Goal: Task Accomplishment & Management: Manage account settings

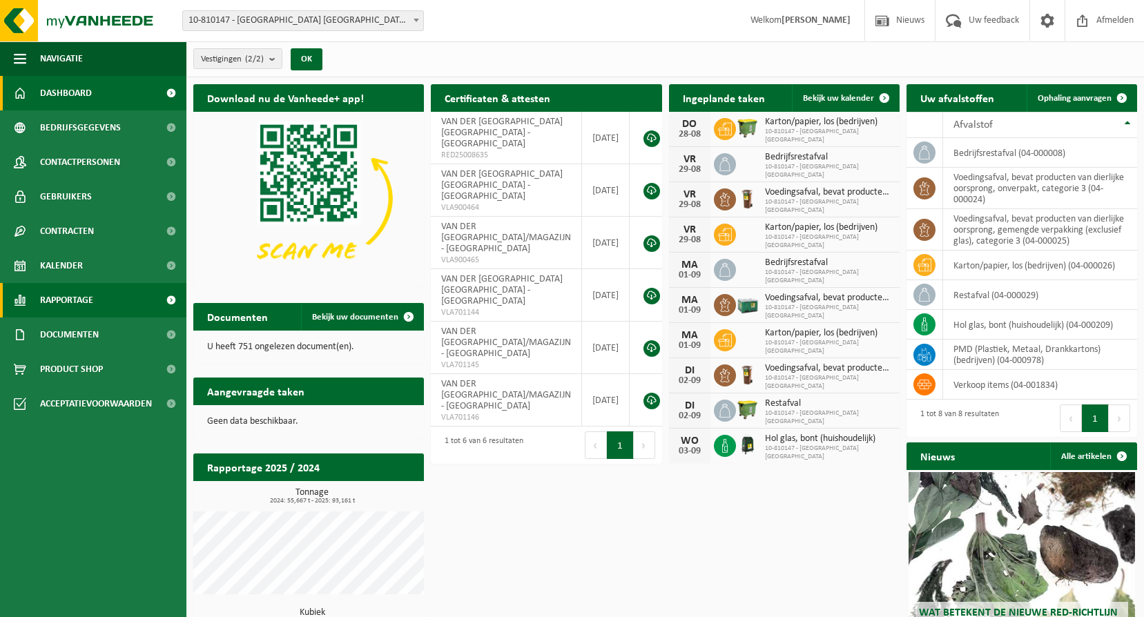
click at [86, 288] on span "Rapportage" at bounding box center [66, 300] width 53 height 35
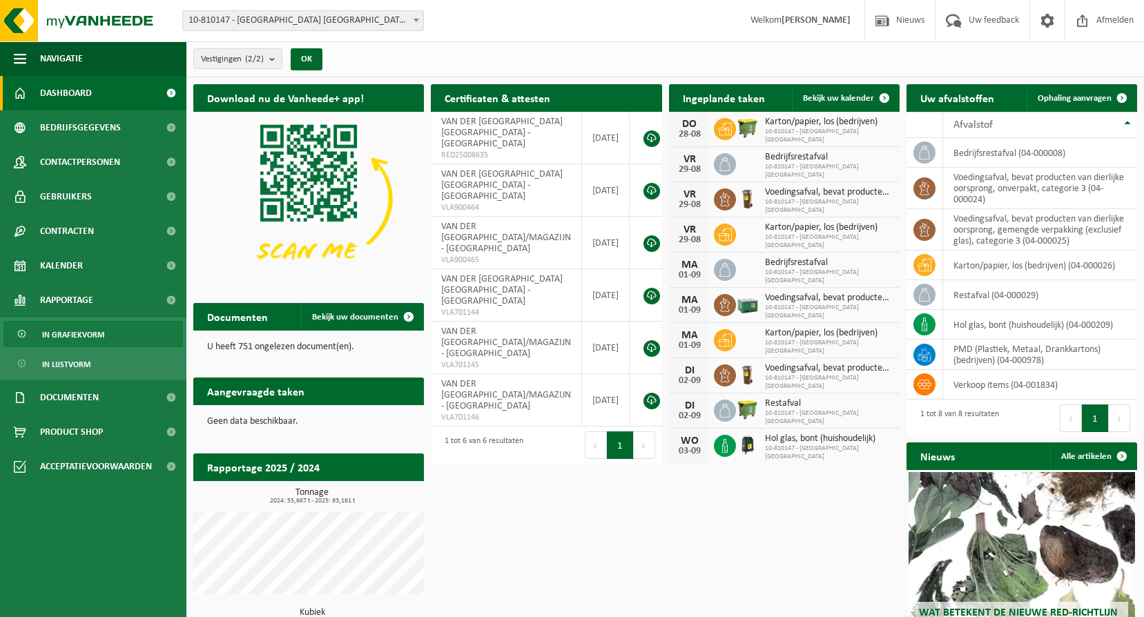
click at [81, 340] on span "In grafiekvorm" at bounding box center [73, 335] width 62 height 26
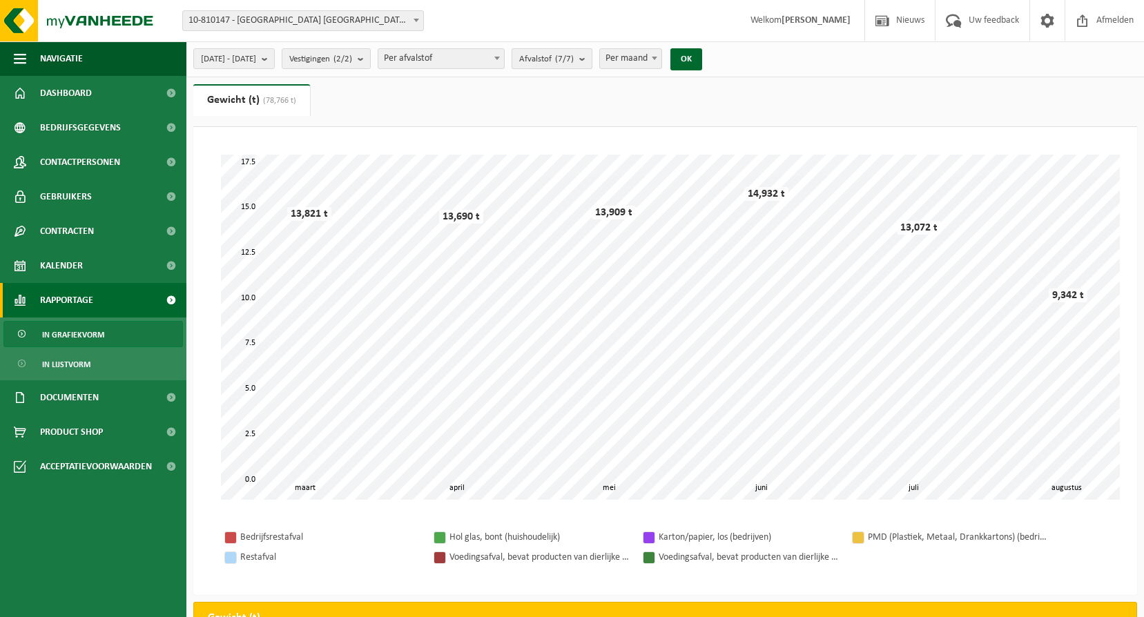
click at [574, 67] on span "Afvalstof (7/7)" at bounding box center [546, 59] width 55 height 21
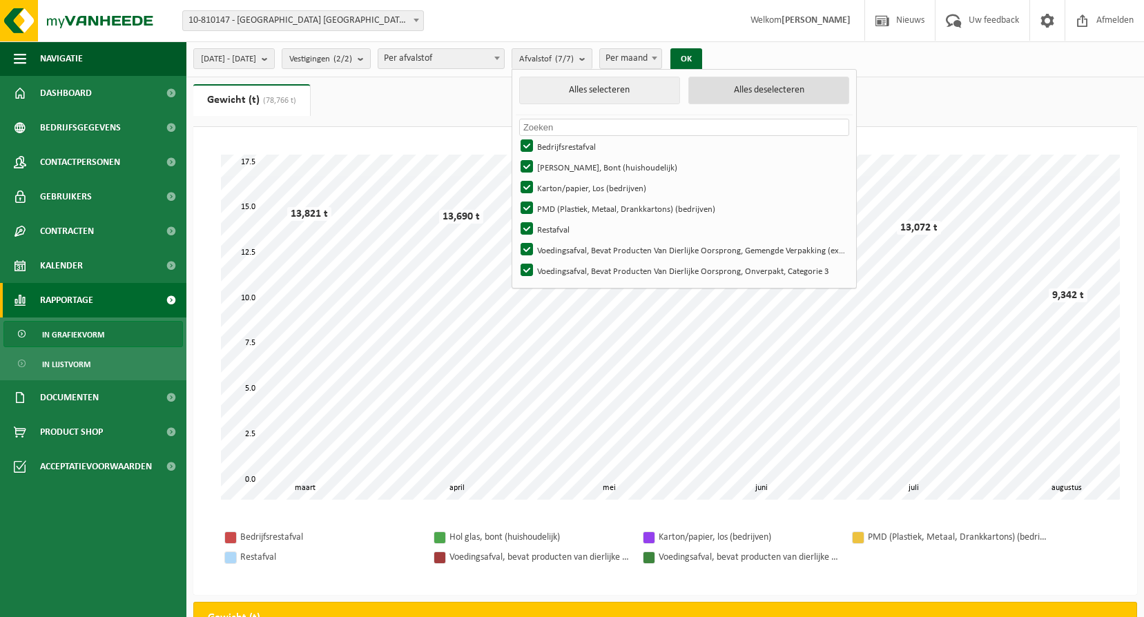
click at [744, 86] on button "Alles deselecteren" at bounding box center [768, 91] width 161 height 28
checkbox input "false"
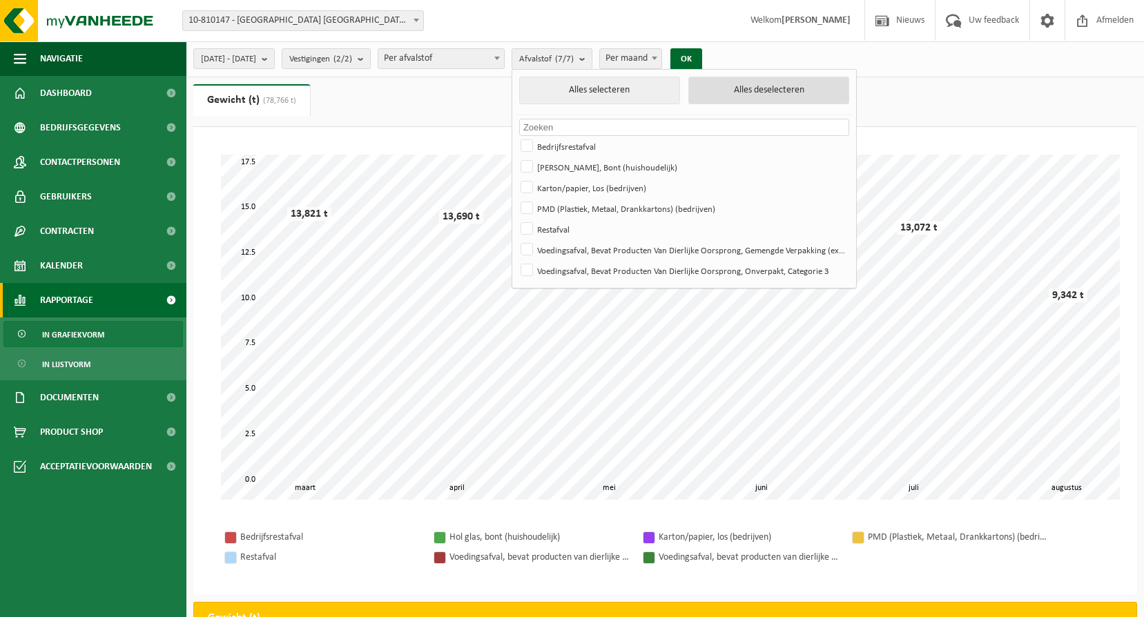
checkbox input "false"
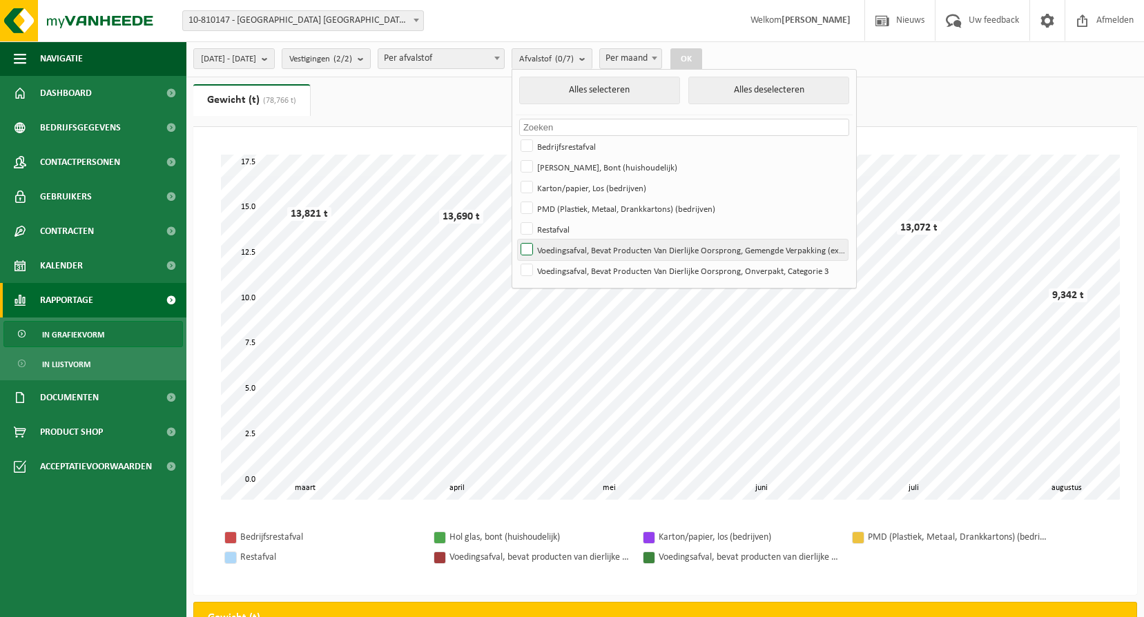
click at [587, 252] on label "Voedingsafval, Bevat Producten Van Dierlijke Oorsprong, Gemengde Verpakking (ex…" at bounding box center [683, 250] width 330 height 21
click at [516, 240] on input "Voedingsafval, Bevat Producten Van Dierlijke Oorsprong, Gemengde Verpakking (ex…" at bounding box center [515, 239] width 1 height 1
checkbox input "true"
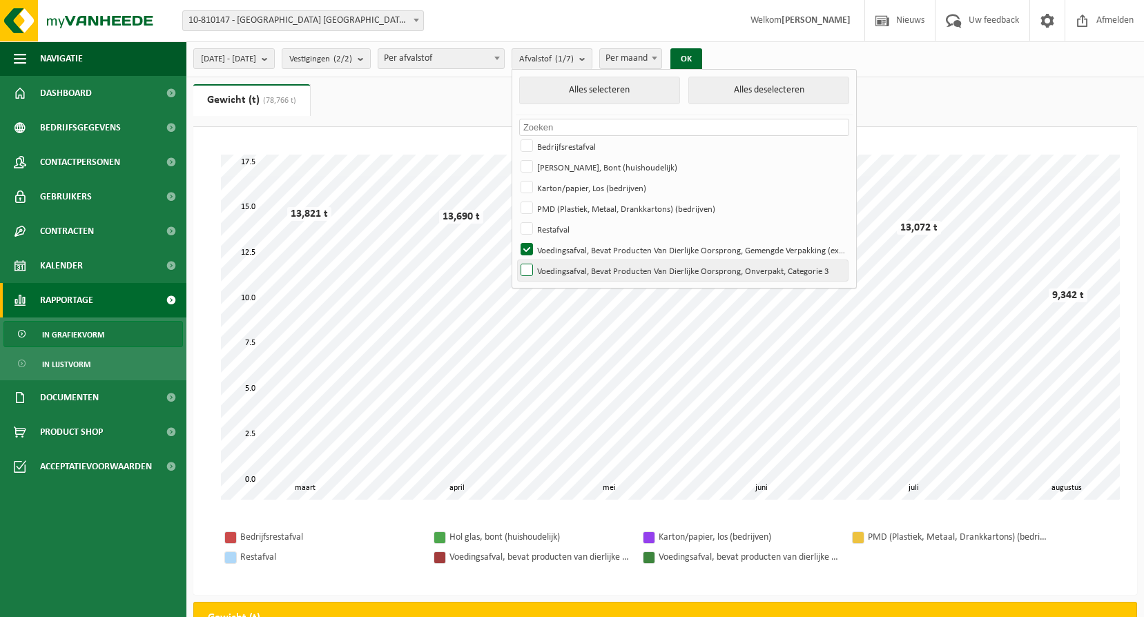
click at [581, 271] on label "Voedingsafval, Bevat Producten Van Dierlijke Oorsprong, Onverpakt, Categorie 3" at bounding box center [683, 270] width 330 height 21
click at [516, 260] on input "Voedingsafval, Bevat Producten Van Dierlijke Oorsprong, Onverpakt, Categorie 3" at bounding box center [515, 260] width 1 height 1
checkbox input "true"
click at [702, 59] on button "OK" at bounding box center [686, 59] width 32 height 22
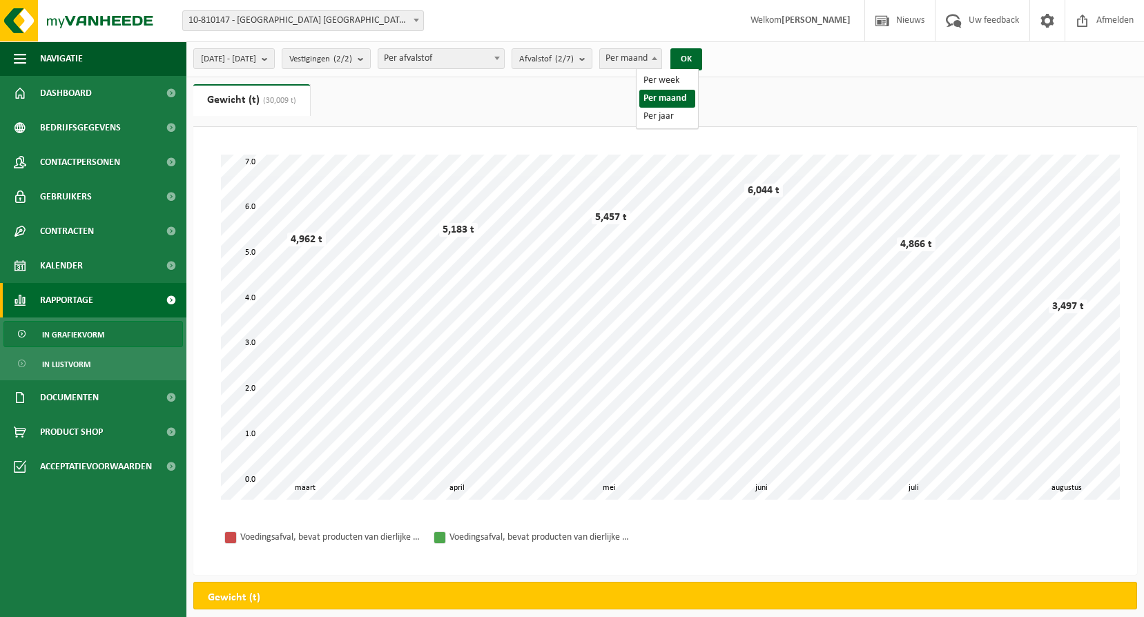
click at [661, 56] on span "Per maand" at bounding box center [630, 58] width 61 height 19
click at [527, 104] on ul "Gewicht (t) (30,009 t) Volume (m³)" at bounding box center [665, 105] width 944 height 43
click at [702, 64] on button "OK" at bounding box center [686, 59] width 32 height 22
click at [496, 57] on span "Per afvalstof" at bounding box center [441, 58] width 126 height 19
click at [504, 54] on span "Per afvalstof" at bounding box center [441, 58] width 126 height 19
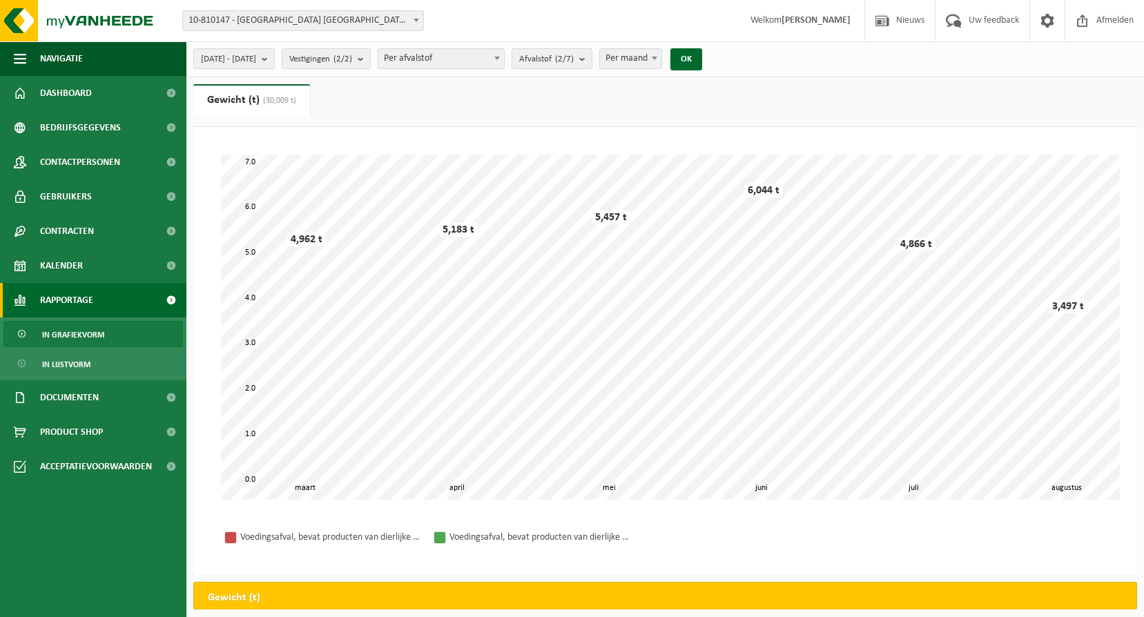
click at [661, 59] on span "Per maand" at bounding box center [630, 58] width 61 height 19
click at [592, 62] on b "submit" at bounding box center [585, 58] width 12 height 19
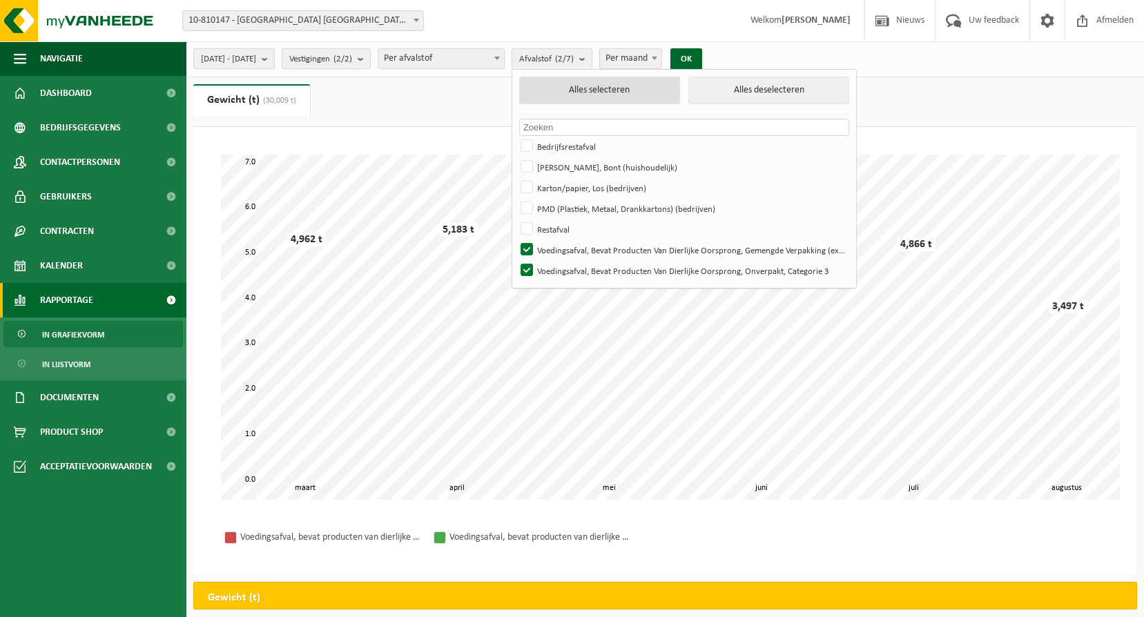
click at [662, 88] on button "Alles selecteren" at bounding box center [599, 91] width 161 height 28
checkbox input "true"
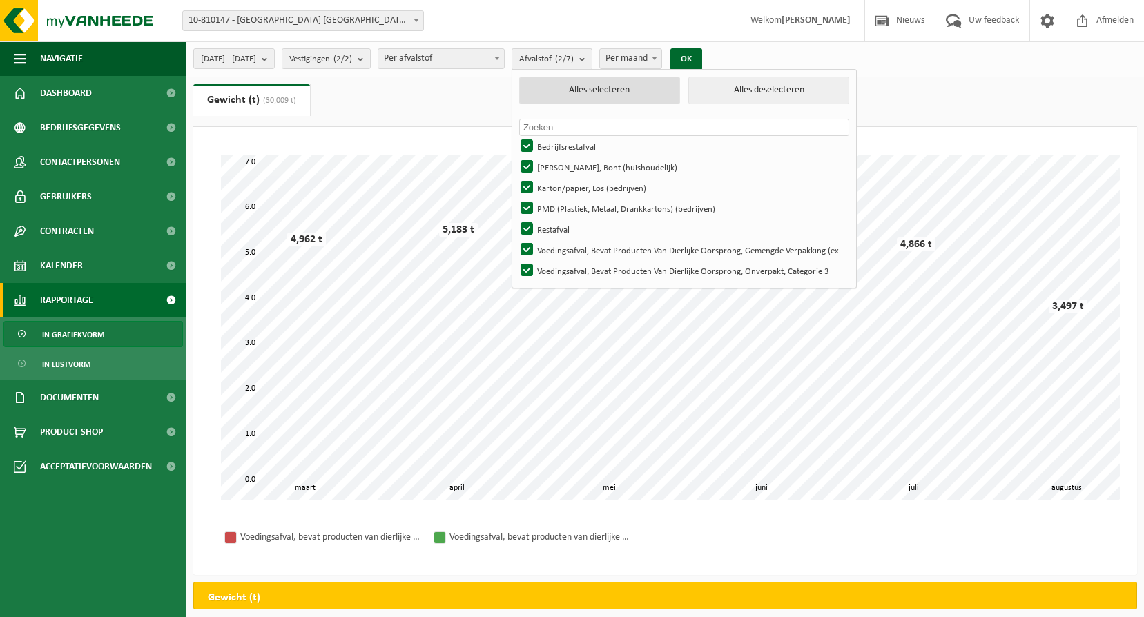
checkbox input "true"
click at [412, 90] on ul "Gewicht (t) (30,009 t) Volume (m³)" at bounding box center [665, 105] width 944 height 43
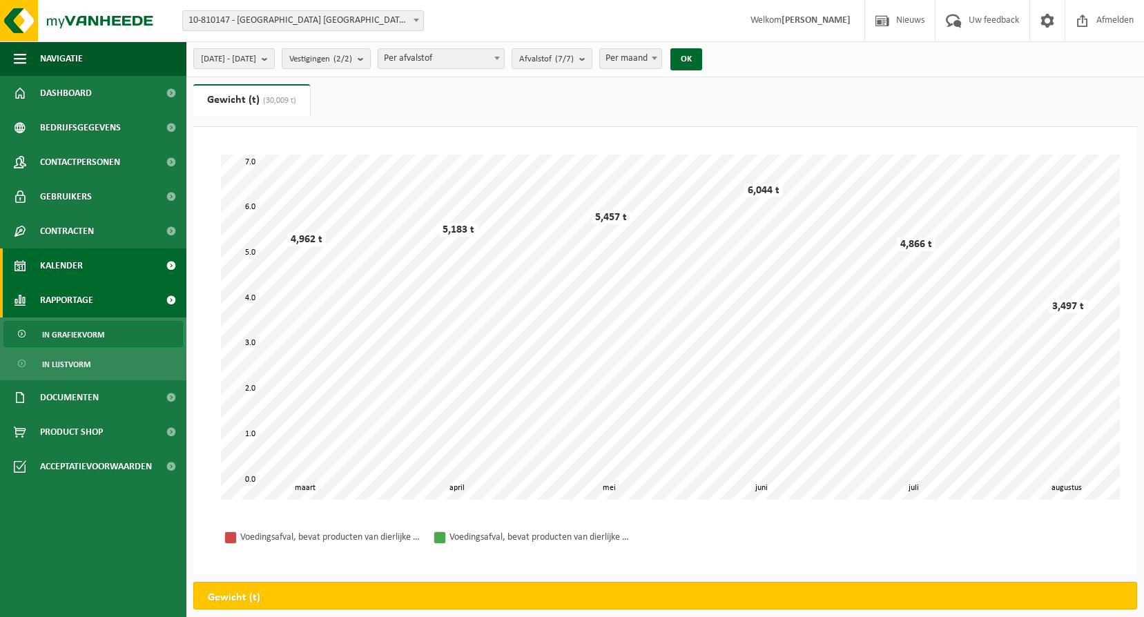
click at [31, 257] on link "Kalender" at bounding box center [93, 266] width 186 height 35
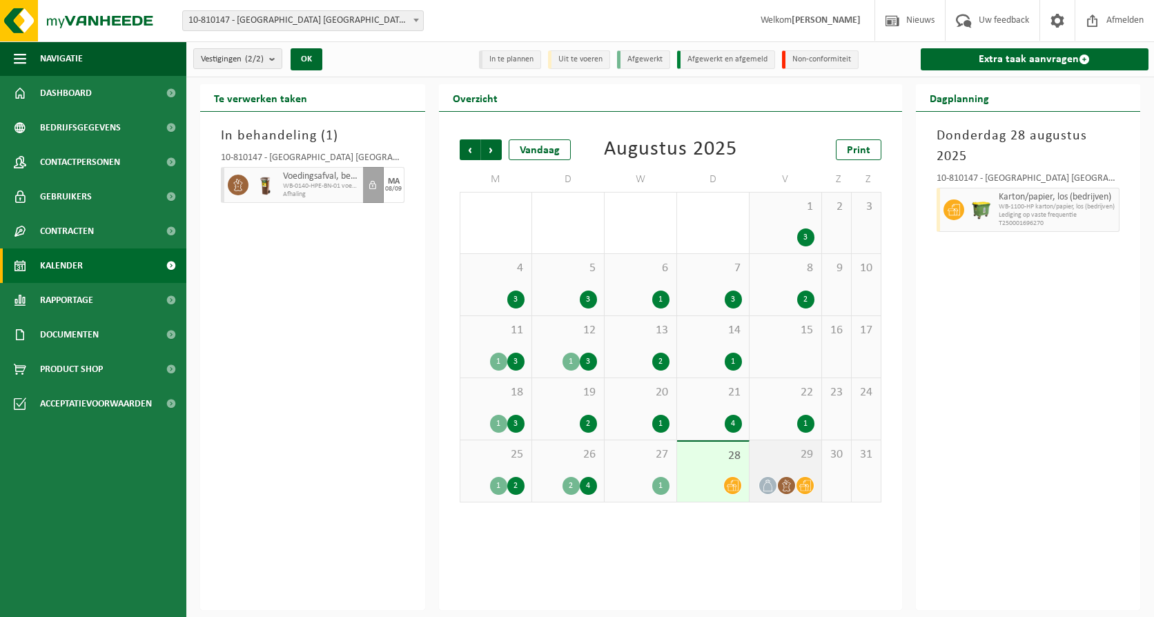
click at [781, 462] on div "29" at bounding box center [786, 470] width 72 height 61
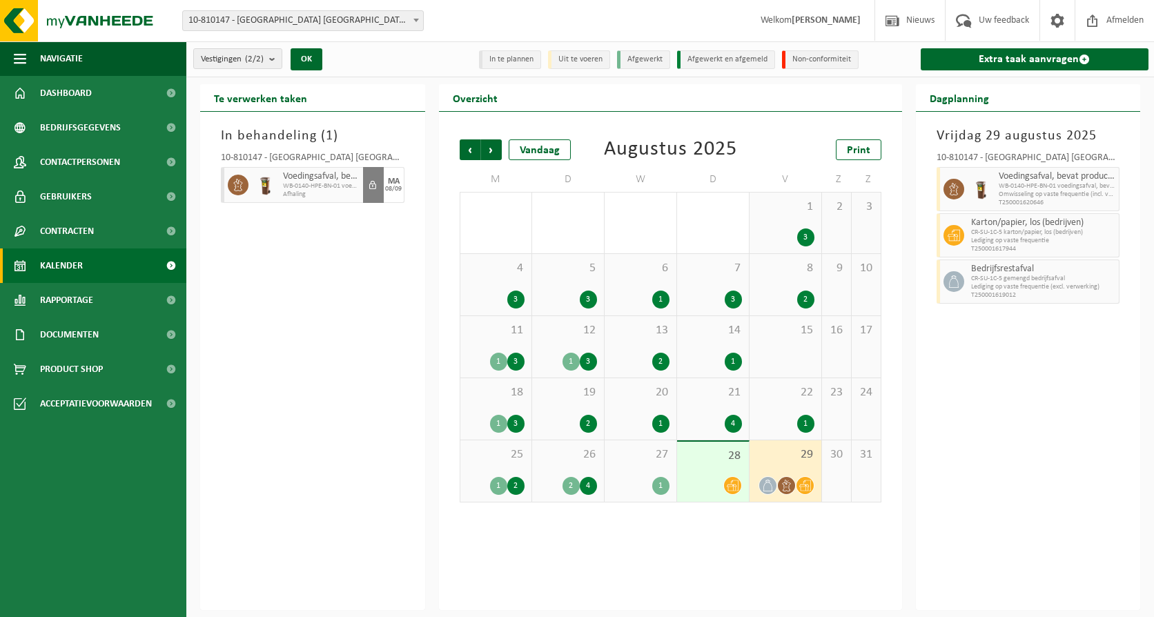
click at [371, 187] on span "button" at bounding box center [373, 185] width 8 height 28
click at [300, 189] on span "WB-0140-HPE-BN-01 voedingsafval, bevat prod van dierl oorspr" at bounding box center [321, 186] width 77 height 8
click at [789, 452] on span "29" at bounding box center [786, 454] width 58 height 15
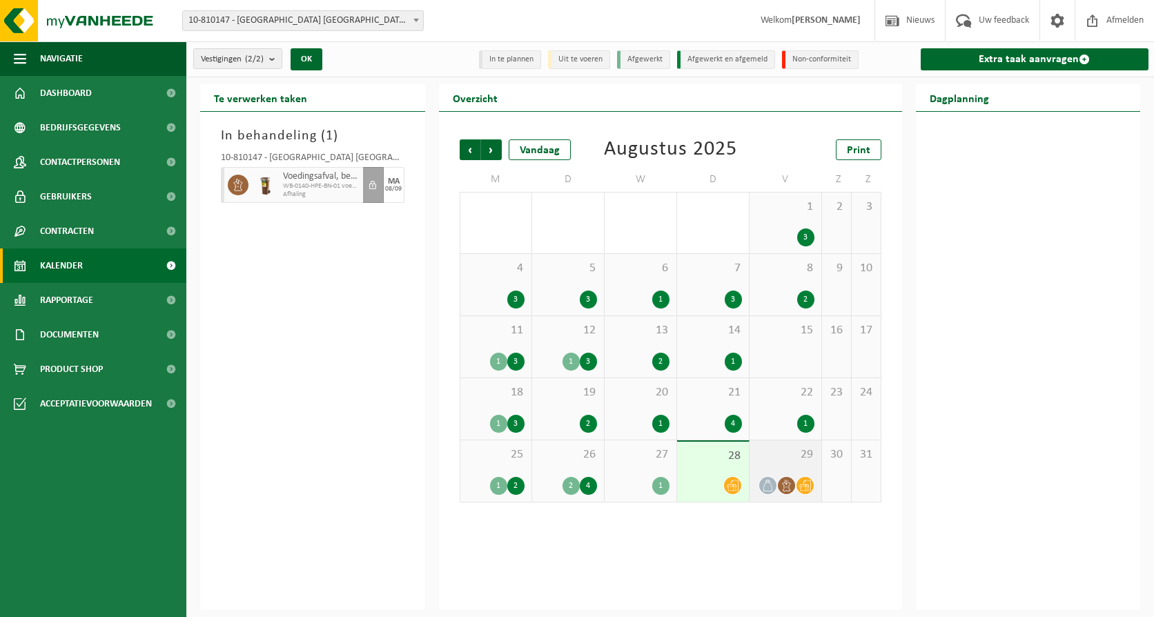
click at [799, 458] on span "29" at bounding box center [786, 454] width 58 height 15
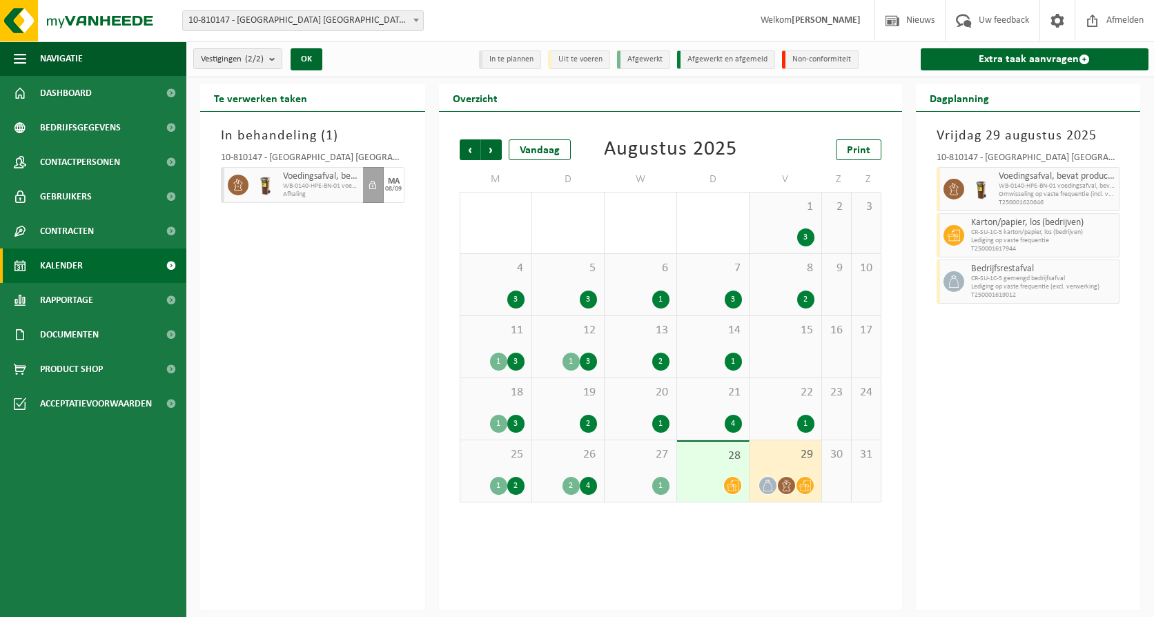
click at [1026, 197] on span "Omwisseling op vaste frequentie (incl. verwerking)" at bounding box center [1057, 195] width 117 height 8
drag, startPoint x: 1026, startPoint y: 197, endPoint x: 967, endPoint y: 186, distance: 59.8
click at [968, 186] on div at bounding box center [982, 189] width 28 height 44
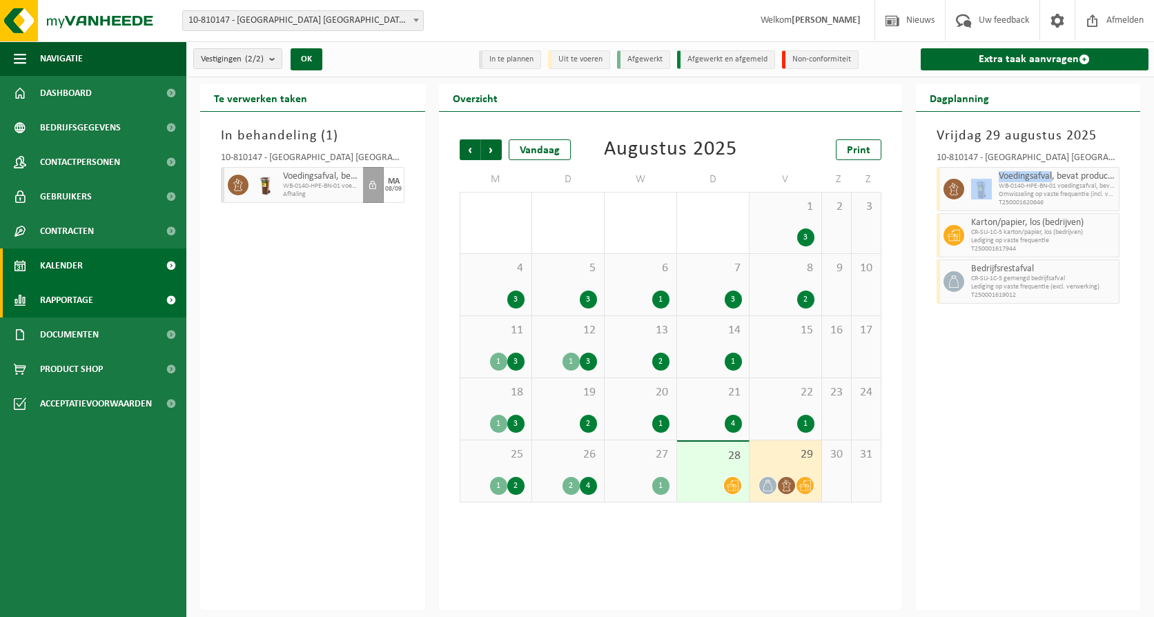
click at [95, 295] on link "Rapportage" at bounding box center [93, 300] width 186 height 35
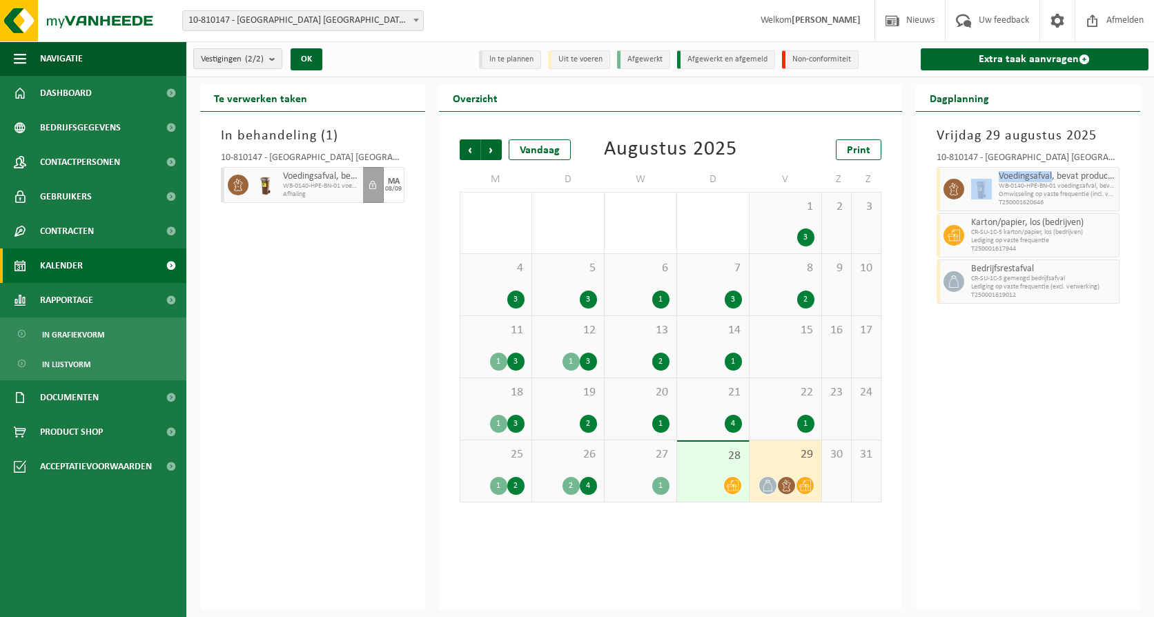
click at [99, 264] on link "Kalender" at bounding box center [93, 266] width 186 height 35
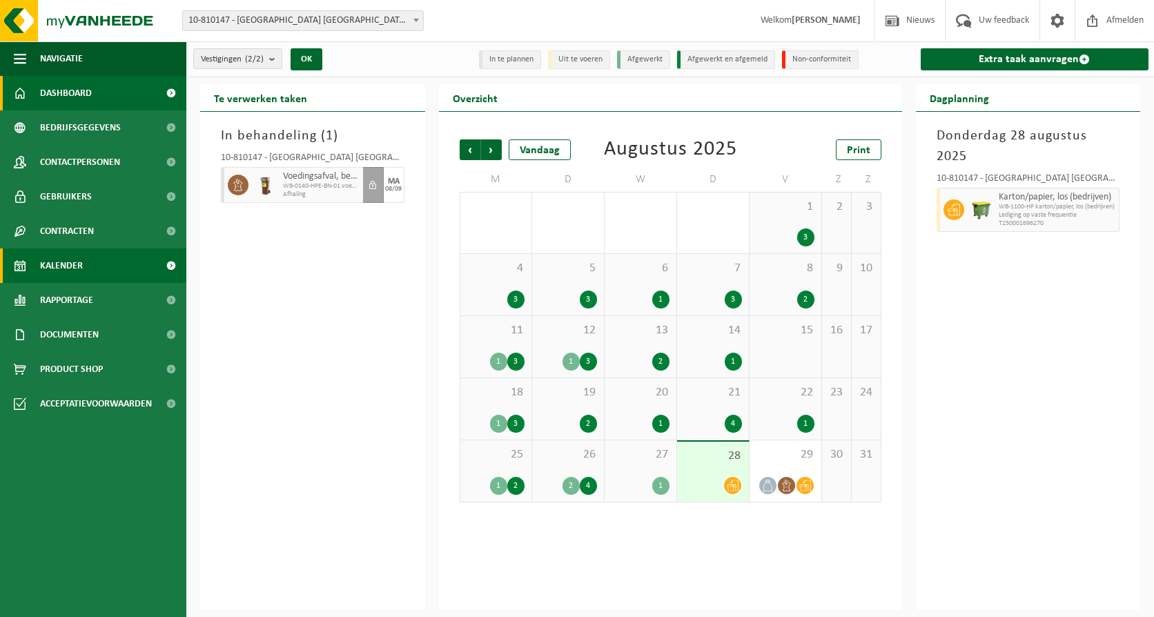
click at [97, 98] on link "Dashboard" at bounding box center [93, 93] width 186 height 35
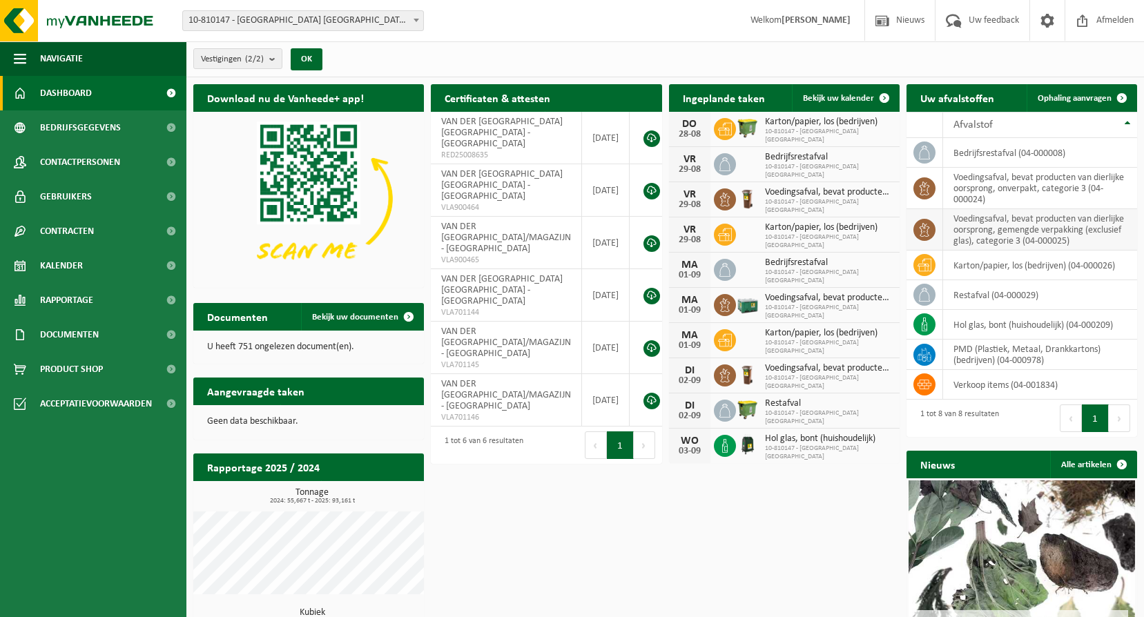
click at [982, 235] on td "voedingsafval, bevat producten van dierlijke oorsprong, gemengde verpakking (ex…" at bounding box center [1040, 229] width 194 height 41
drag, startPoint x: 982, startPoint y: 235, endPoint x: 931, endPoint y: 233, distance: 50.4
click at [931, 233] on span at bounding box center [924, 230] width 22 height 22
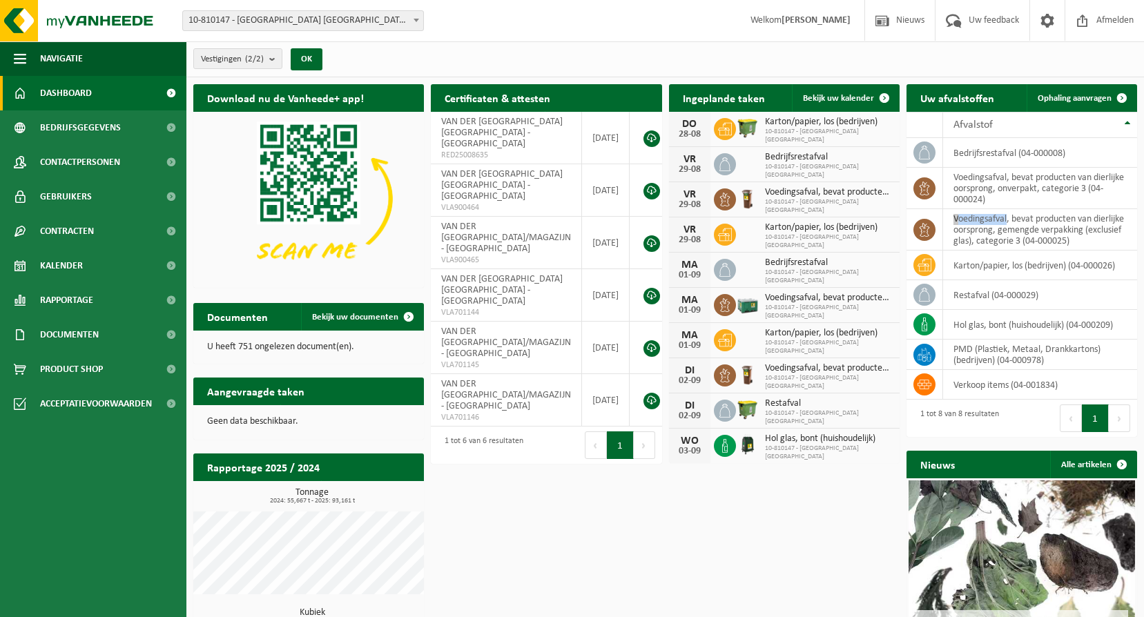
click at [814, 198] on span "10-810147 - [GEOGRAPHIC_DATA] [GEOGRAPHIC_DATA]" at bounding box center [829, 206] width 128 height 17
click at [1088, 100] on span "Ophaling aanvragen" at bounding box center [1075, 98] width 74 height 9
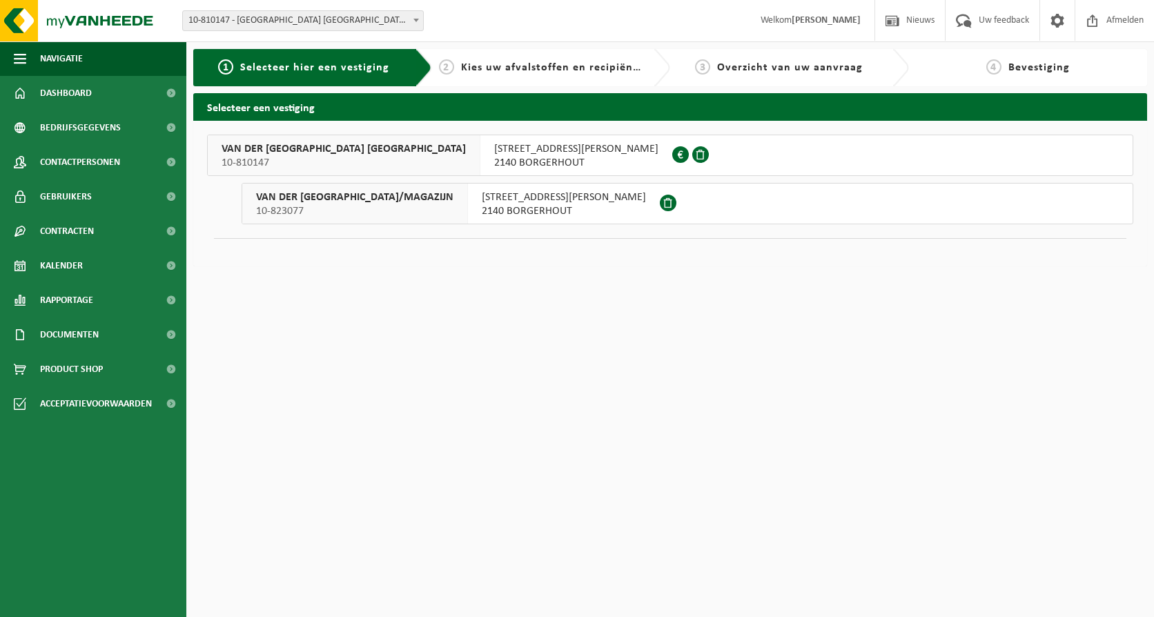
click at [494, 159] on span "2140 BORGERHOUT" at bounding box center [576, 163] width 164 height 14
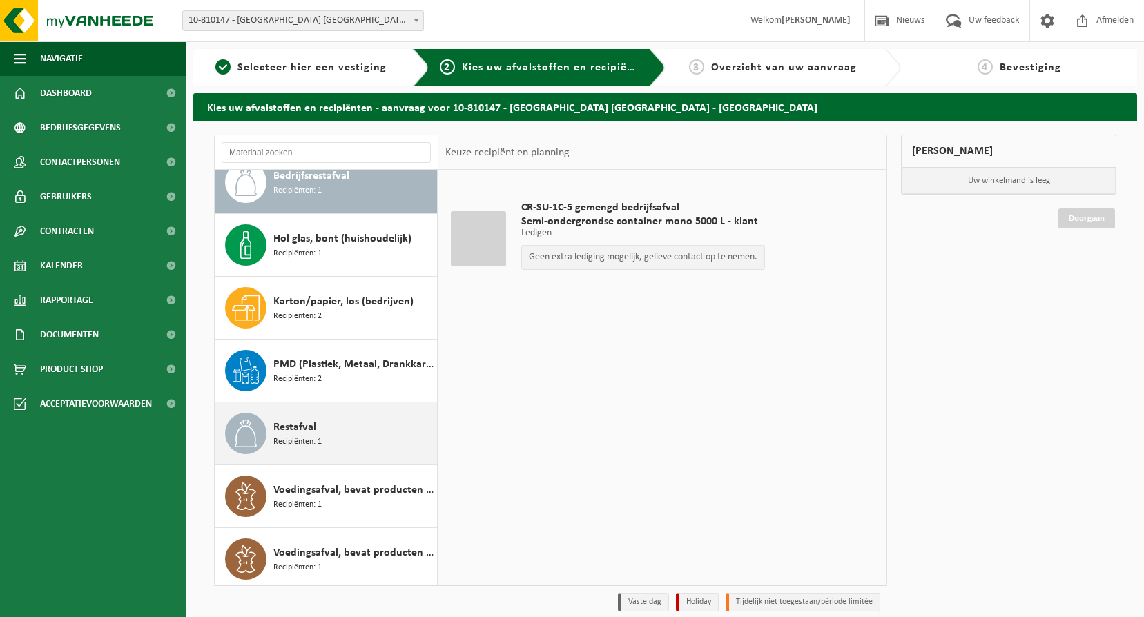
scroll to position [24, 0]
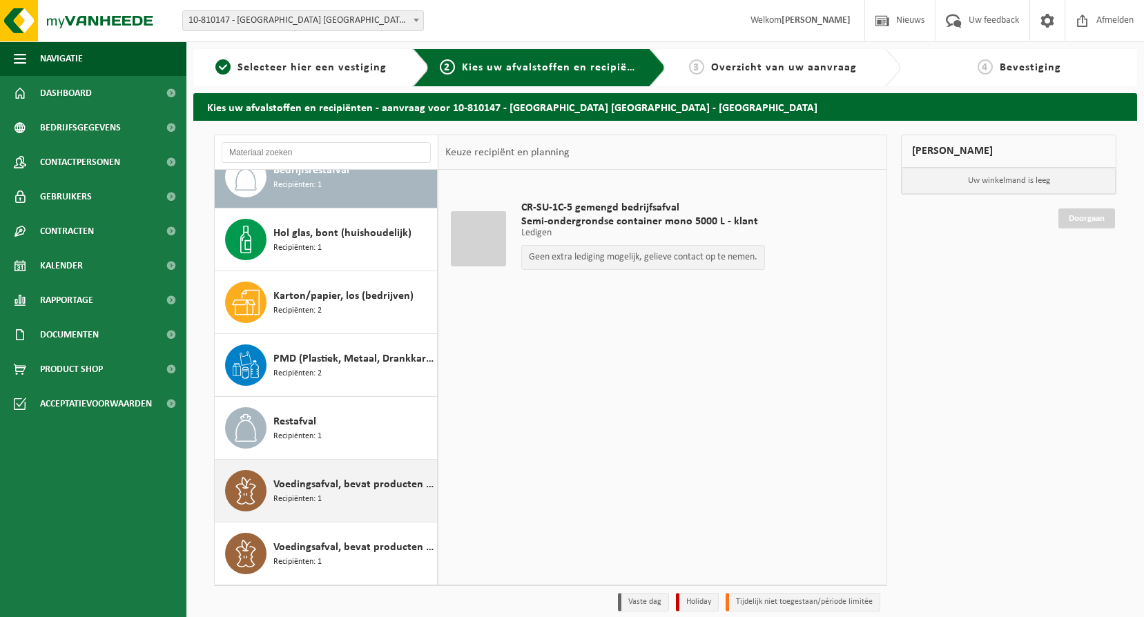
click at [342, 498] on div "Voedingsafval, bevat producten van dierlijke oorsprong, gemengde verpakking (ex…" at bounding box center [353, 490] width 160 height 41
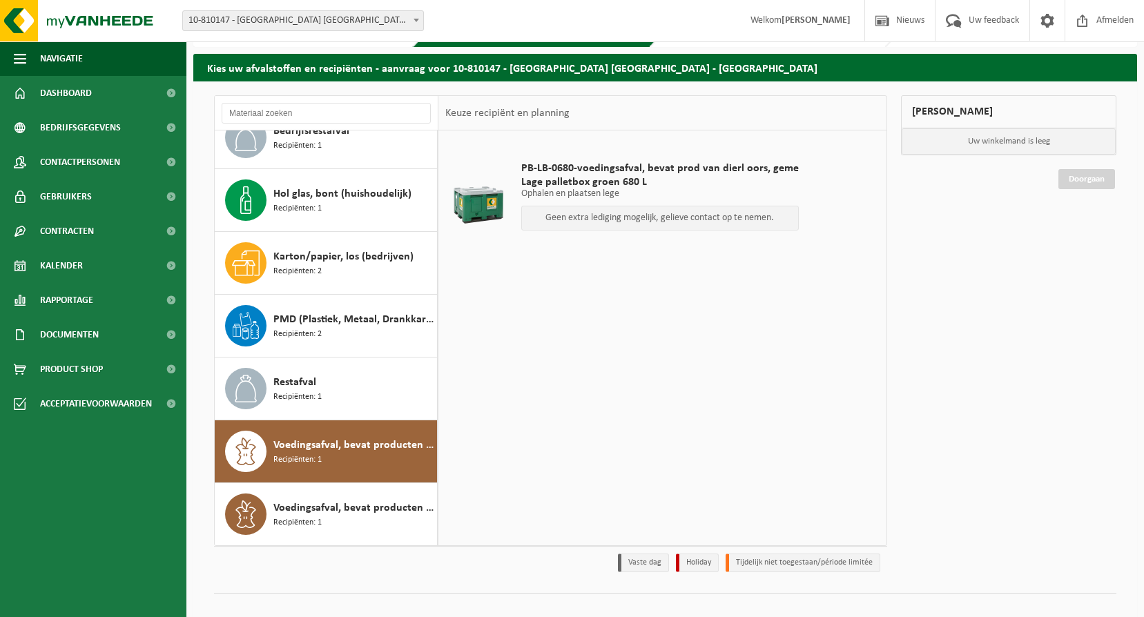
scroll to position [57, 0]
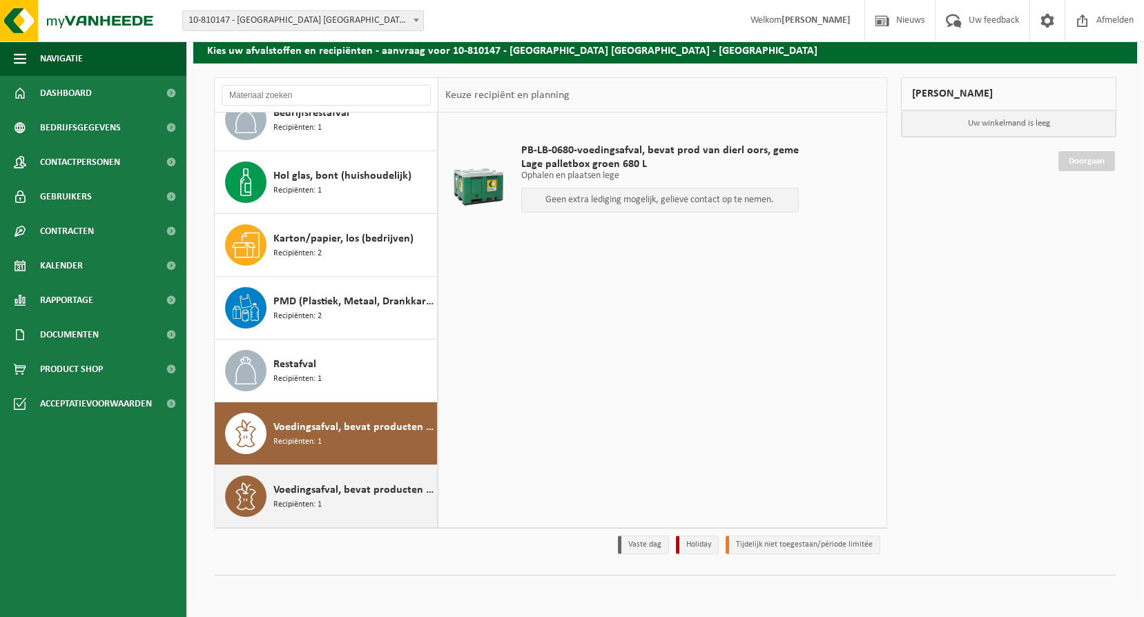
click at [365, 493] on span "Voedingsafval, bevat producten van dierlijke oorsprong, onverpakt, categorie 3" at bounding box center [353, 490] width 160 height 17
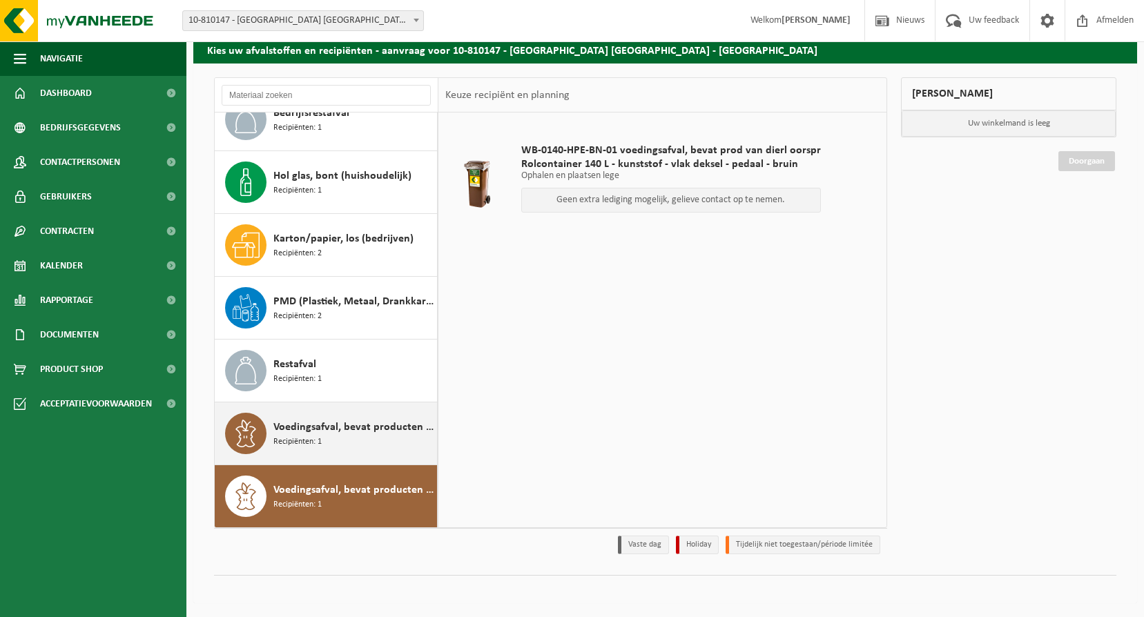
click at [347, 438] on div "Voedingsafval, bevat producten van dierlijke oorsprong, gemengde verpakking (ex…" at bounding box center [353, 433] width 160 height 41
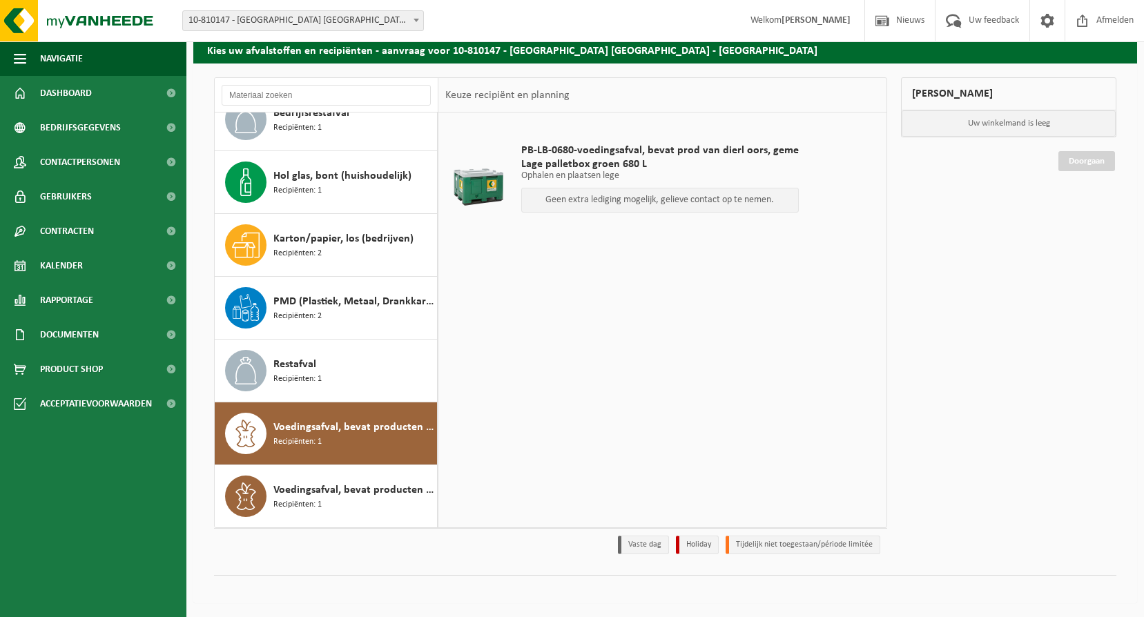
scroll to position [0, 0]
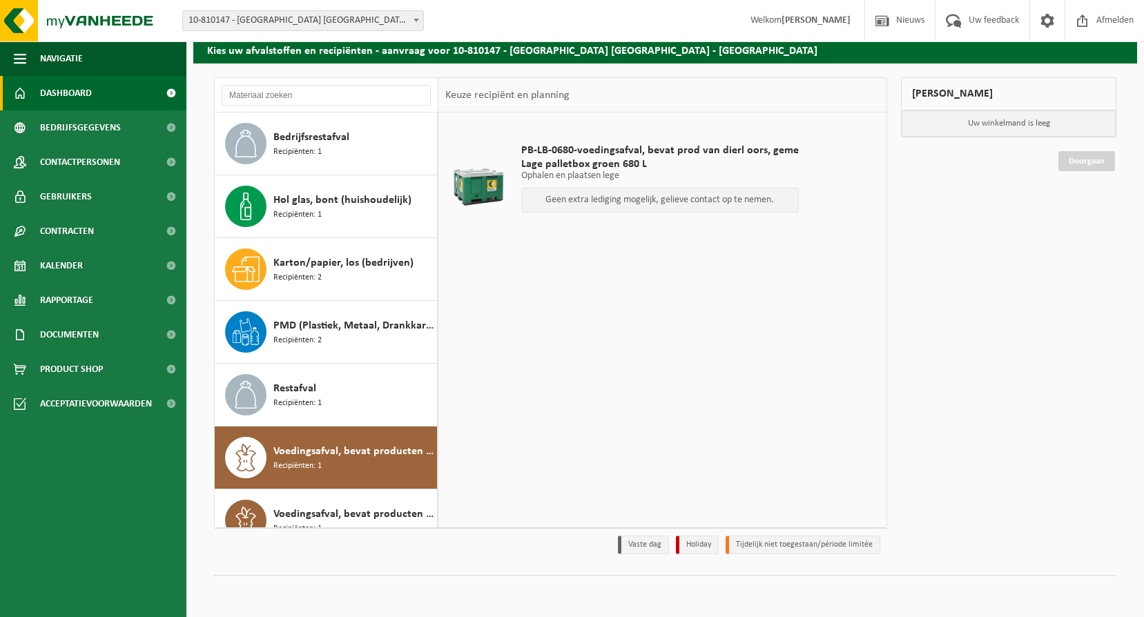
click at [121, 90] on link "Dashboard" at bounding box center [93, 93] width 186 height 35
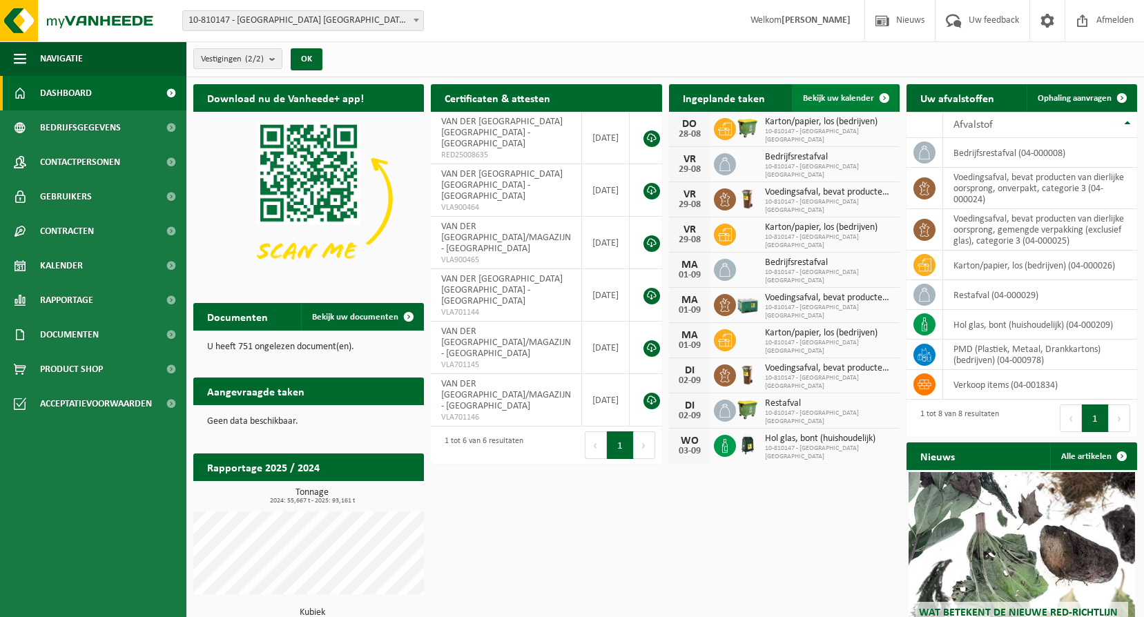
click at [856, 104] on link "Bekijk uw kalender" at bounding box center [845, 98] width 106 height 28
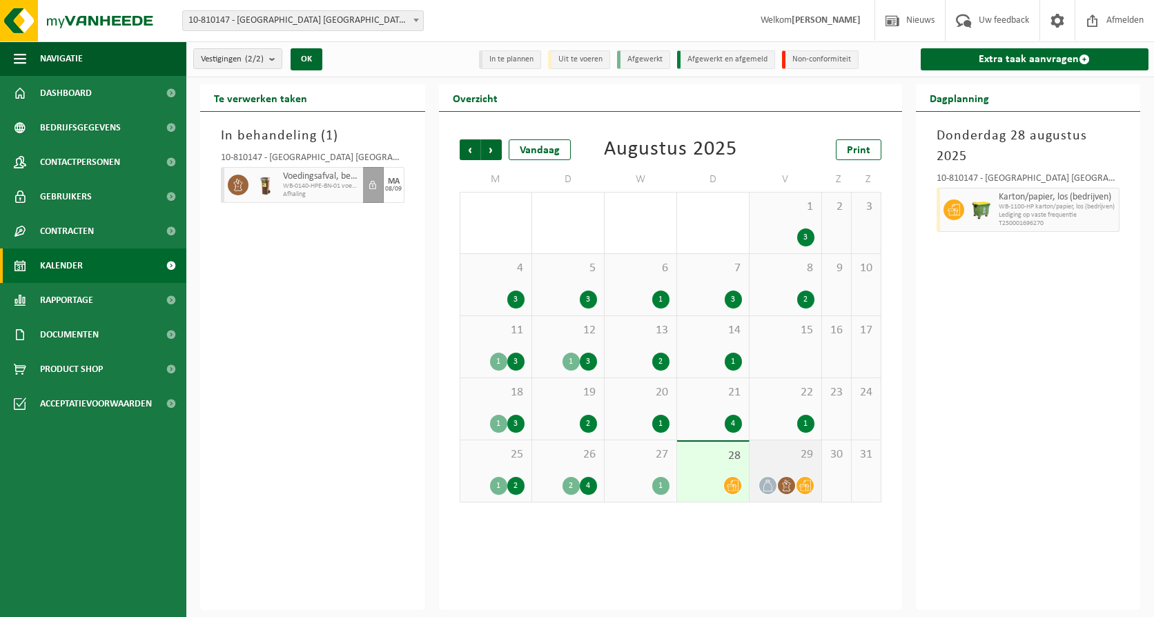
click at [792, 471] on div "29" at bounding box center [786, 470] width 72 height 61
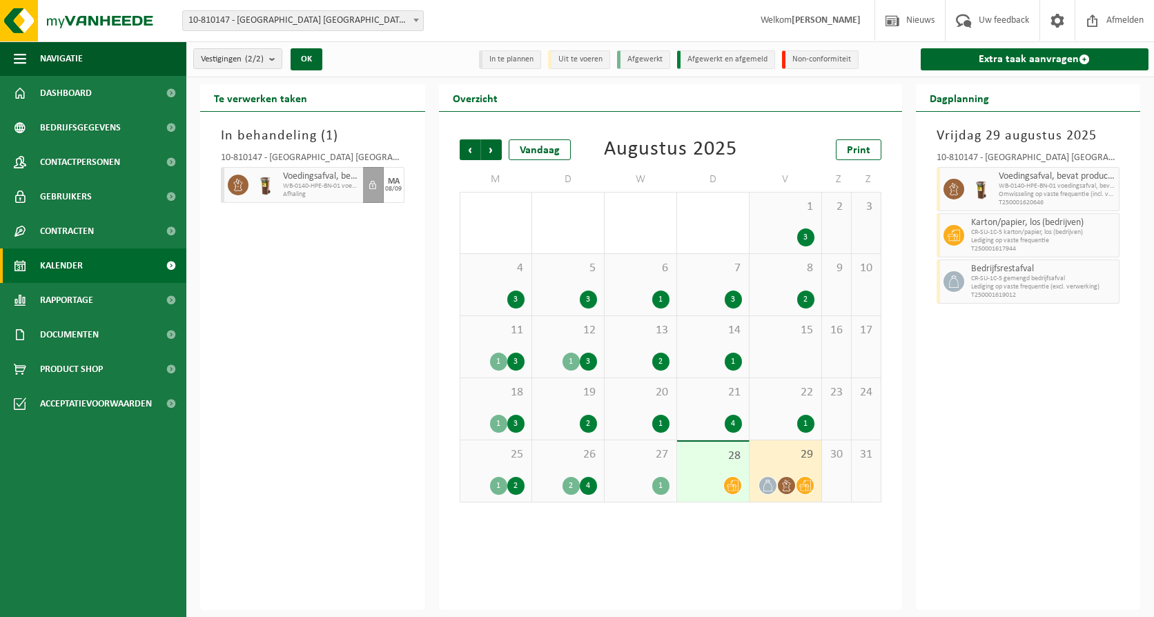
click at [1041, 182] on span "WB-0140-HPE-BN-01 voedingsafval, bevat prod van dierl oorspr" at bounding box center [1057, 186] width 117 height 8
drag, startPoint x: 1041, startPoint y: 182, endPoint x: 918, endPoint y: 168, distance: 123.6
click at [918, 168] on div "Vrijdag 29 augustus 2025 10-810147 - VAN DER VALK HOTEL ANTWERPEN NV - BORGERHO…" at bounding box center [1028, 361] width 225 height 498
click at [877, 148] on link "Print" at bounding box center [859, 149] width 46 height 21
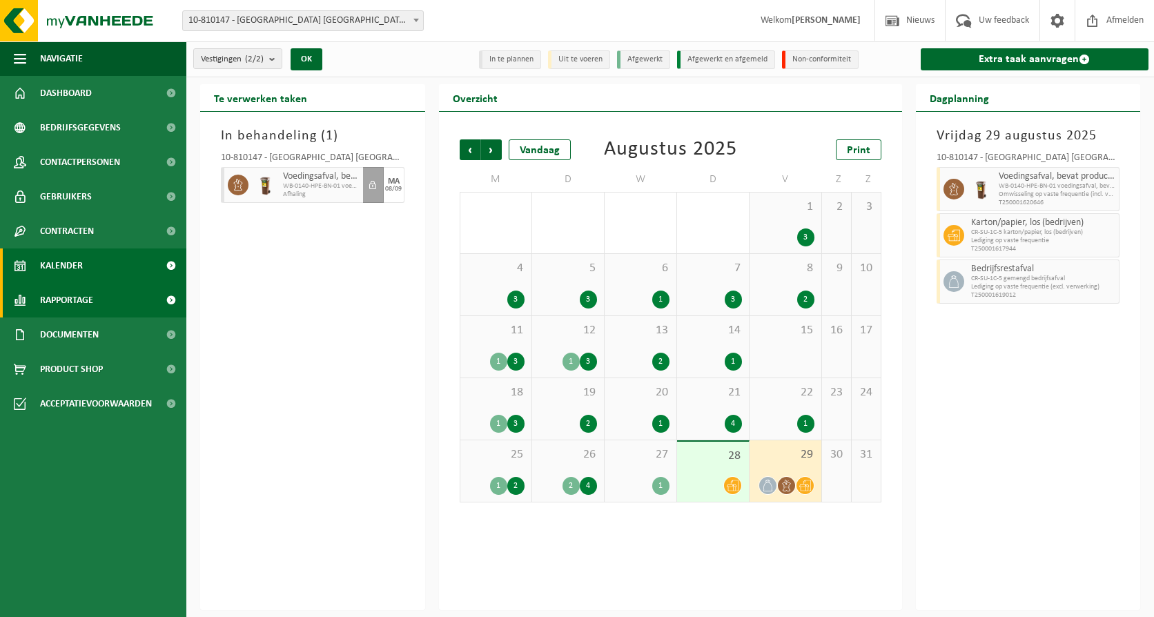
click at [68, 296] on span "Rapportage" at bounding box center [66, 300] width 53 height 35
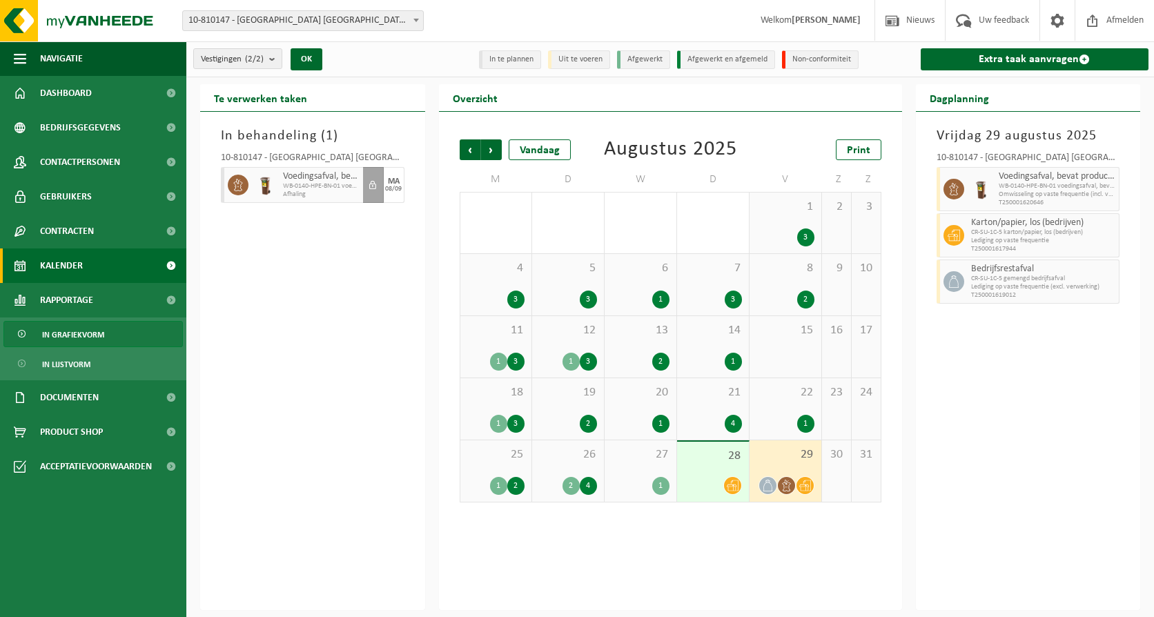
click at [66, 341] on span "In grafiekvorm" at bounding box center [73, 335] width 62 height 26
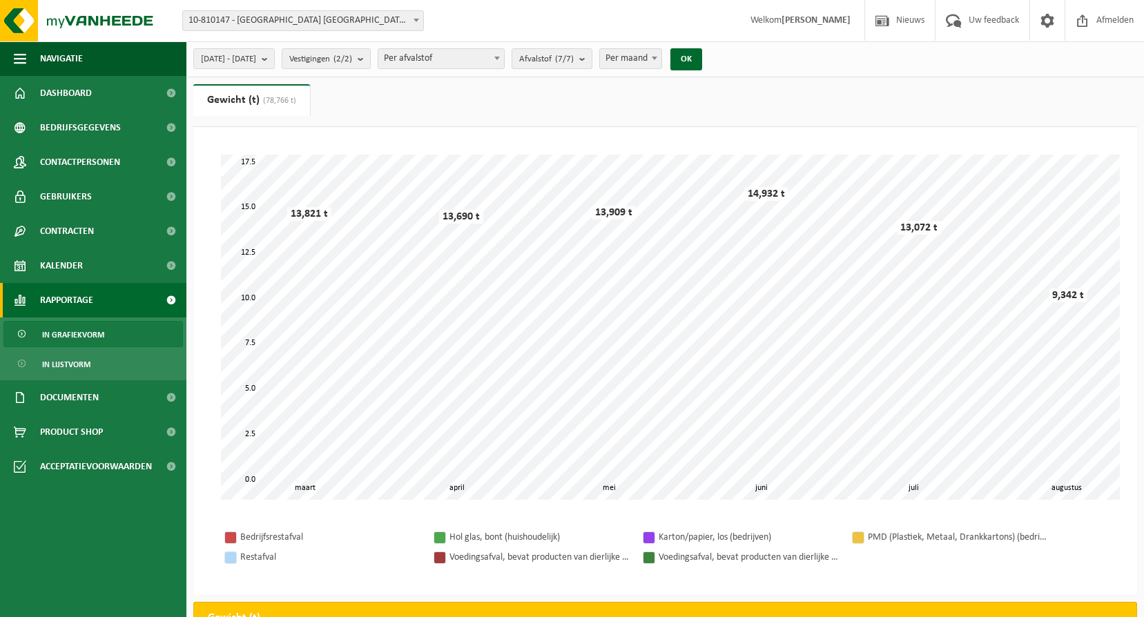
click at [661, 64] on span "Per maand" at bounding box center [630, 58] width 61 height 19
click at [482, 60] on span "Per afvalstof" at bounding box center [441, 58] width 126 height 19
click at [604, 70] on div "2025-03-01 - 2025-08-28 Huidige maand Vorige maand Laatste 6 maanden Huidig jaa…" at bounding box center [451, 59] width 531 height 30
click at [574, 61] on count "(7/7)" at bounding box center [564, 59] width 19 height 9
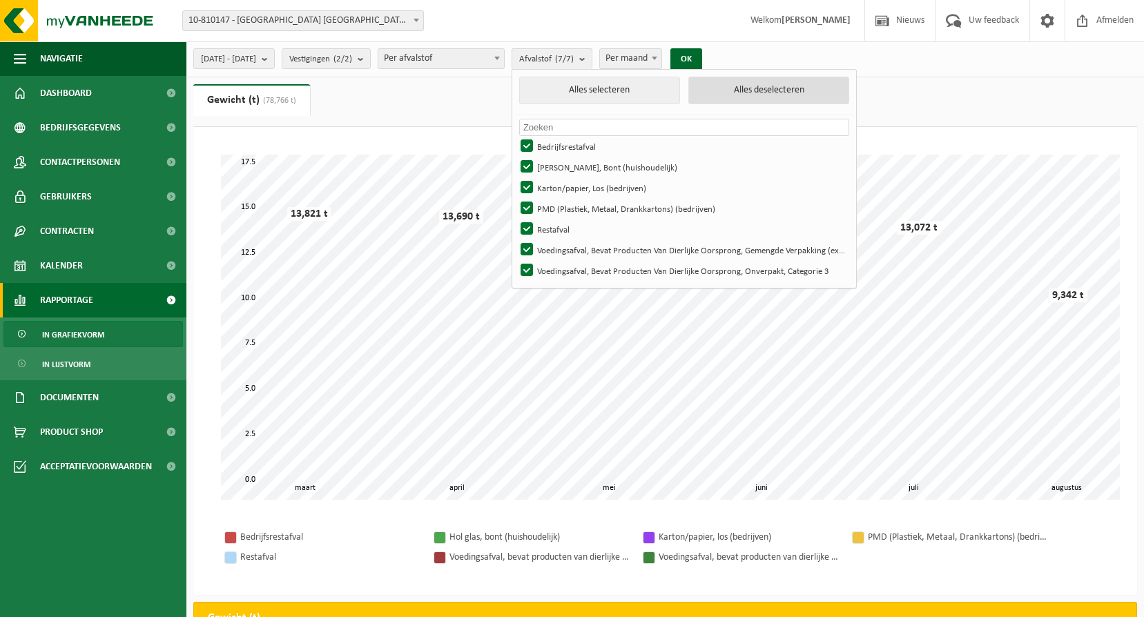
click at [787, 95] on button "Alles deselecteren" at bounding box center [768, 91] width 161 height 28
checkbox input "false"
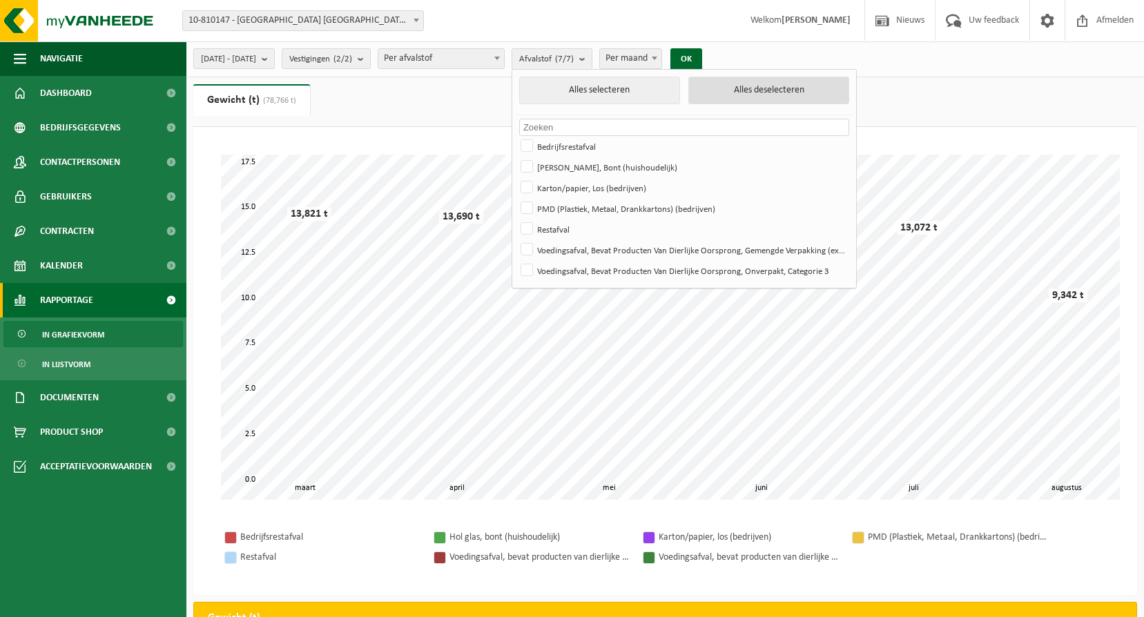
checkbox input "false"
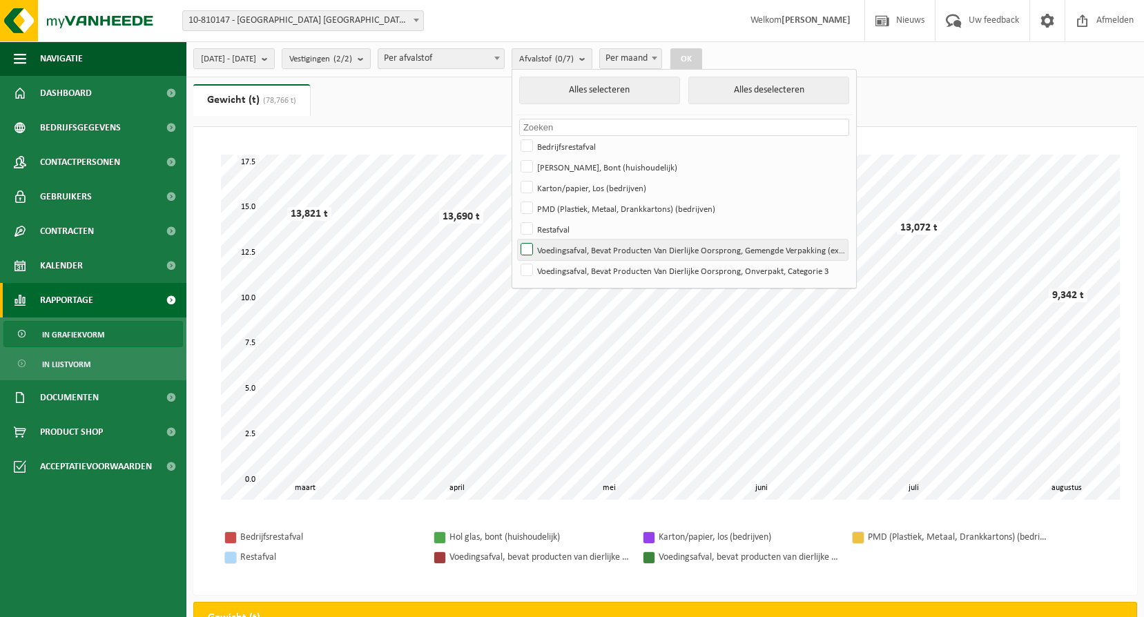
click at [614, 255] on label "Voedingsafval, Bevat Producten Van Dierlijke Oorsprong, Gemengde Verpakking (ex…" at bounding box center [683, 250] width 330 height 21
click at [516, 240] on input "Voedingsafval, Bevat Producten Van Dierlijke Oorsprong, Gemengde Verpakking (ex…" at bounding box center [515, 239] width 1 height 1
checkbox input "true"
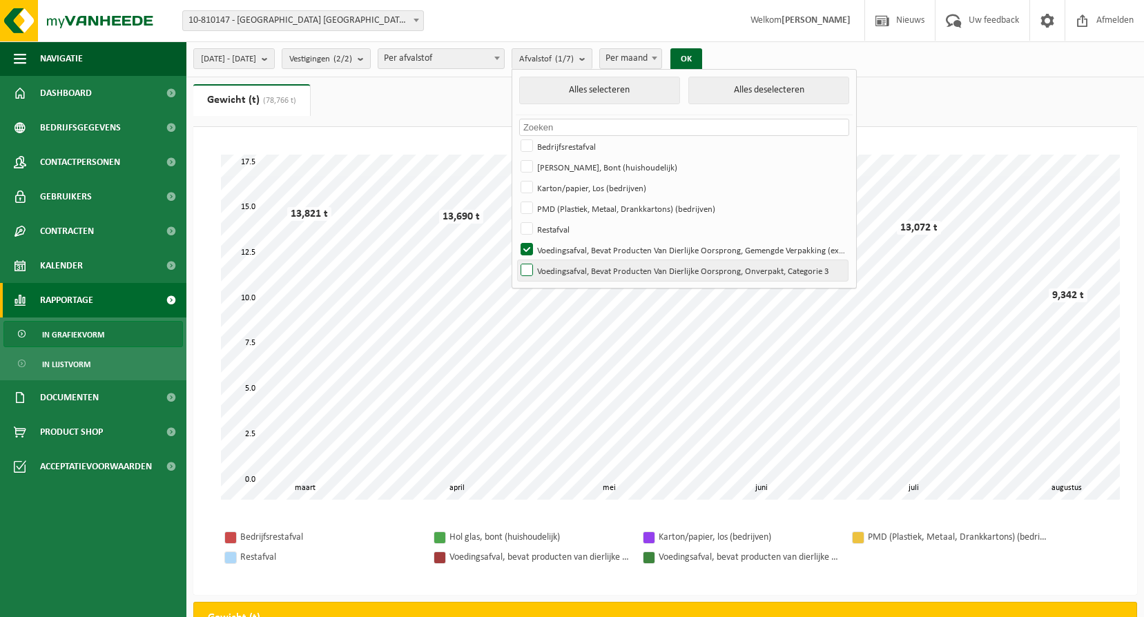
click at [612, 266] on label "Voedingsafval, Bevat Producten Van Dierlijke Oorsprong, Onverpakt, Categorie 3" at bounding box center [683, 270] width 330 height 21
click at [516, 260] on input "Voedingsafval, Bevat Producten Van Dierlijke Oorsprong, Onverpakt, Categorie 3" at bounding box center [515, 260] width 1 height 1
checkbox input "true"
click at [702, 54] on button "OK" at bounding box center [686, 59] width 32 height 22
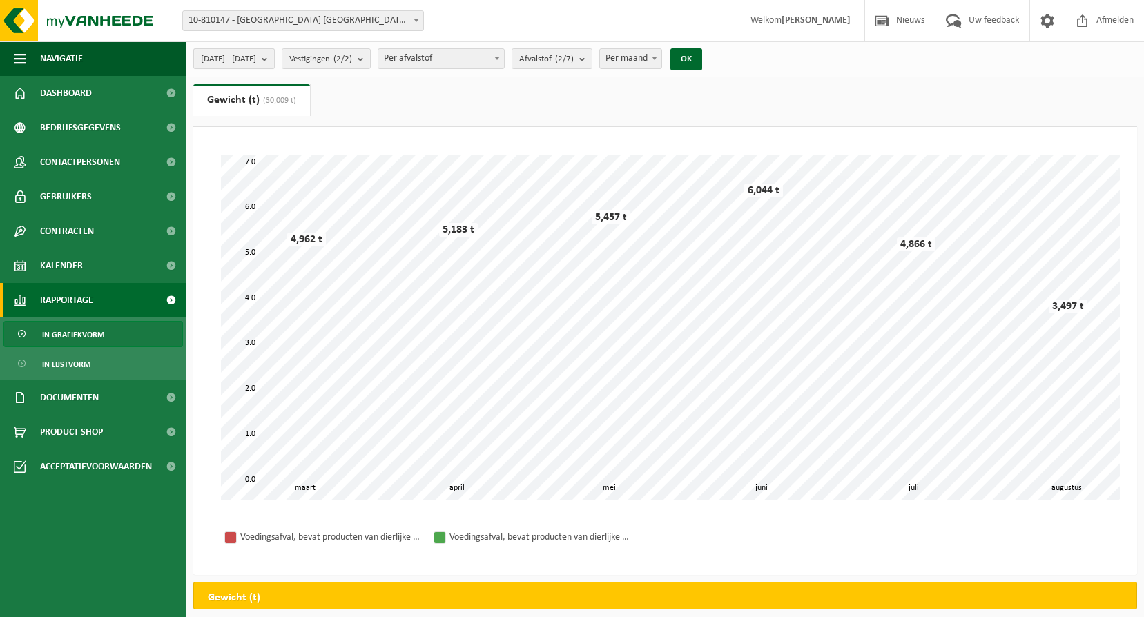
click at [256, 62] on span "2025-03-01 - 2025-08-28" at bounding box center [228, 59] width 55 height 21
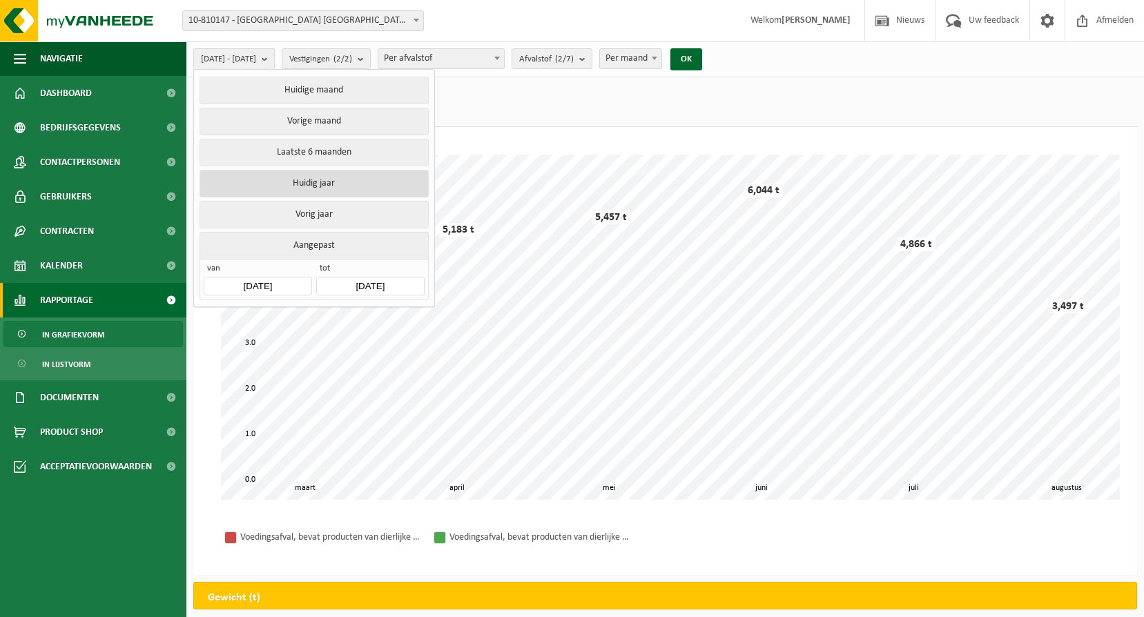
click at [325, 186] on button "Huidig jaar" at bounding box center [314, 184] width 228 height 28
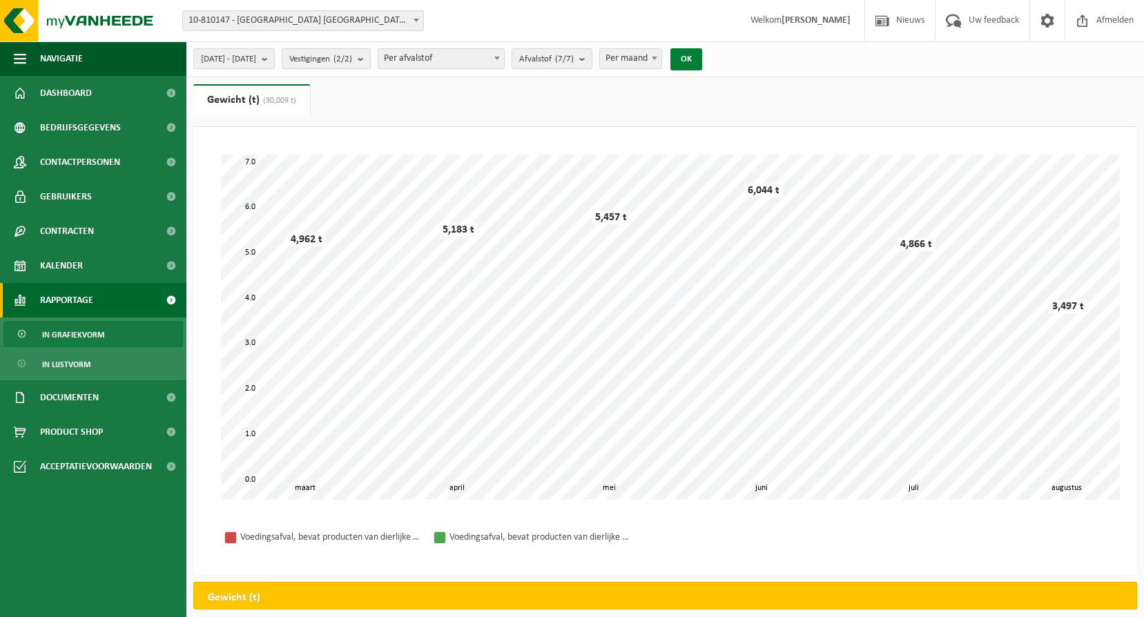
click at [702, 61] on button "OK" at bounding box center [686, 59] width 32 height 22
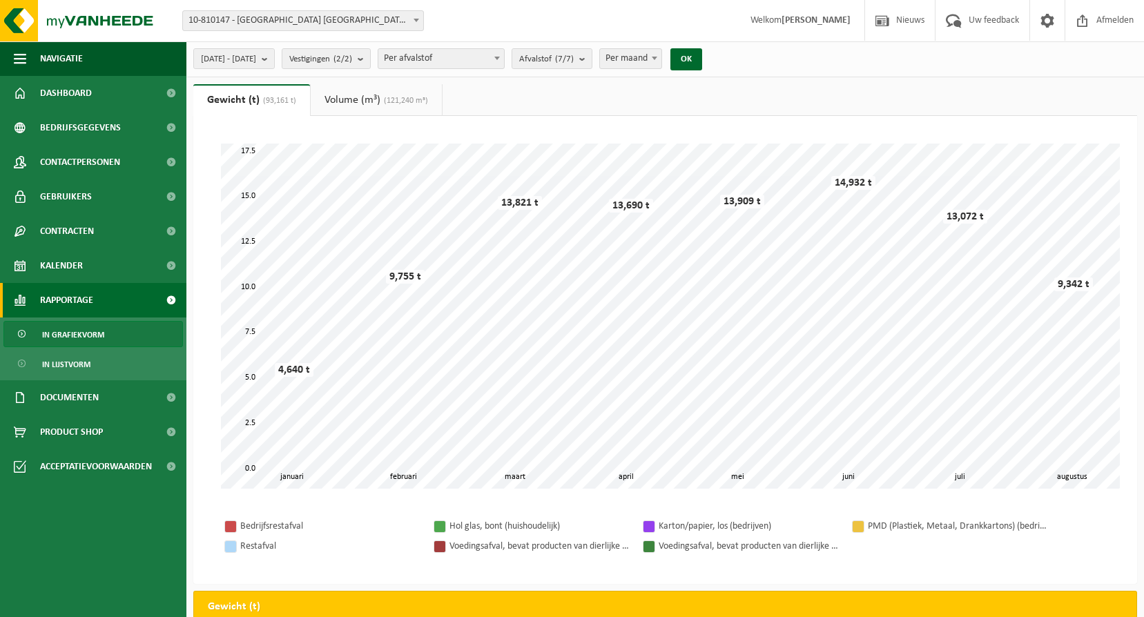
click at [504, 61] on span "Per afvalstof" at bounding box center [441, 58] width 126 height 19
click at [574, 52] on span "Afvalstof (7/7)" at bounding box center [546, 59] width 55 height 21
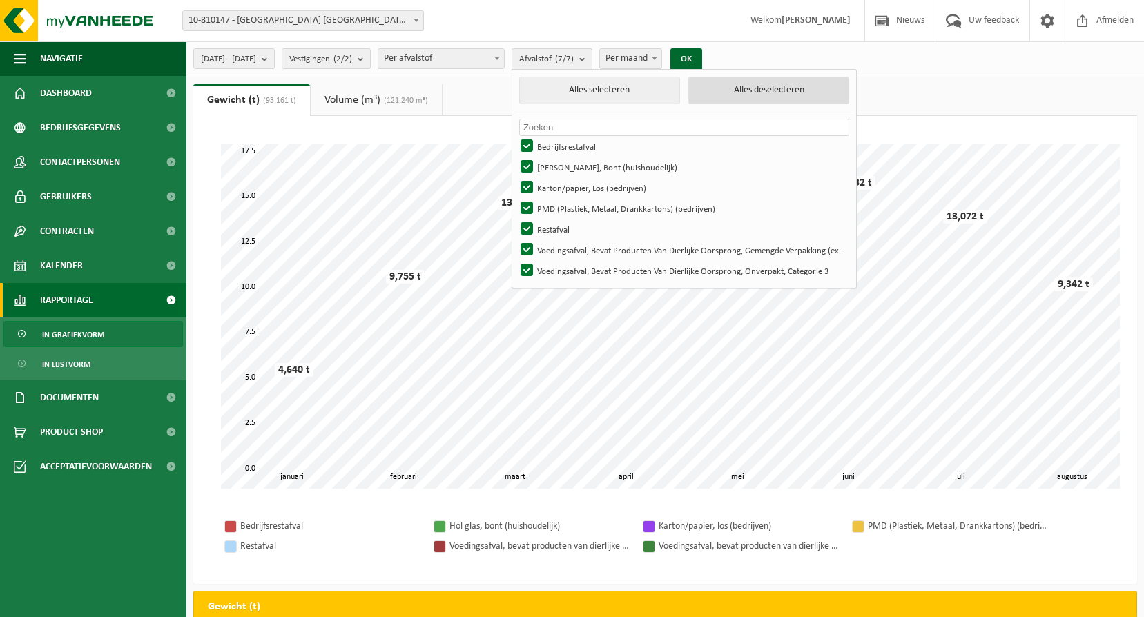
click at [774, 93] on button "Alles deselecteren" at bounding box center [768, 91] width 161 height 28
checkbox input "false"
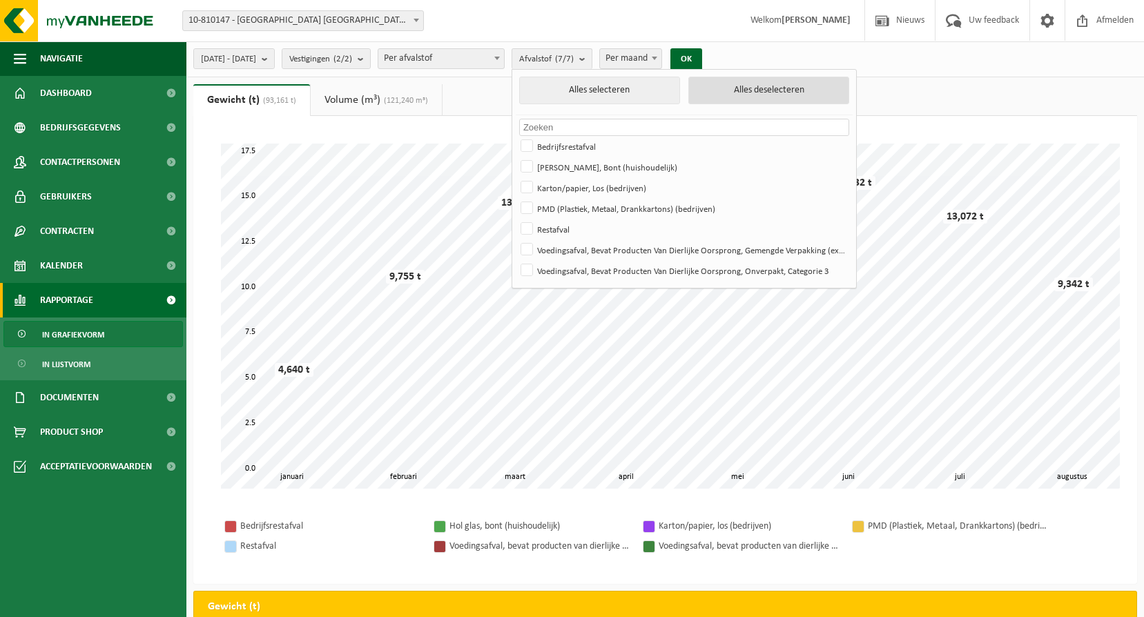
checkbox input "false"
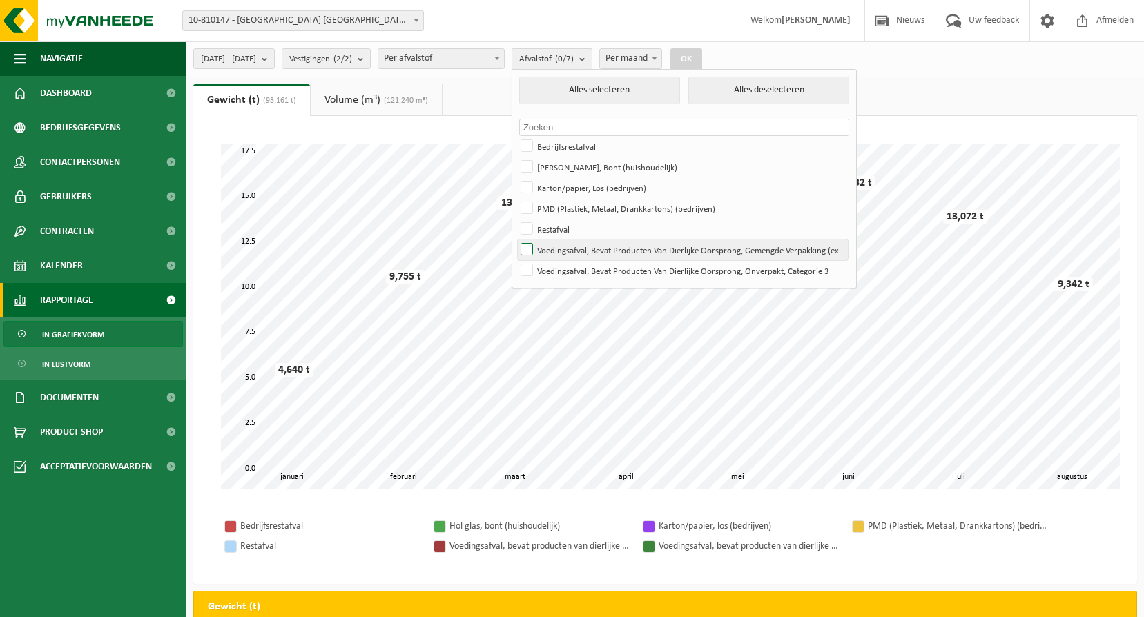
click at [583, 247] on label "Voedingsafval, Bevat Producten Van Dierlijke Oorsprong, Gemengde Verpakking (ex…" at bounding box center [683, 250] width 330 height 21
click at [516, 240] on input "Voedingsafval, Bevat Producten Van Dierlijke Oorsprong, Gemengde Verpakking (ex…" at bounding box center [515, 239] width 1 height 1
checkbox input "true"
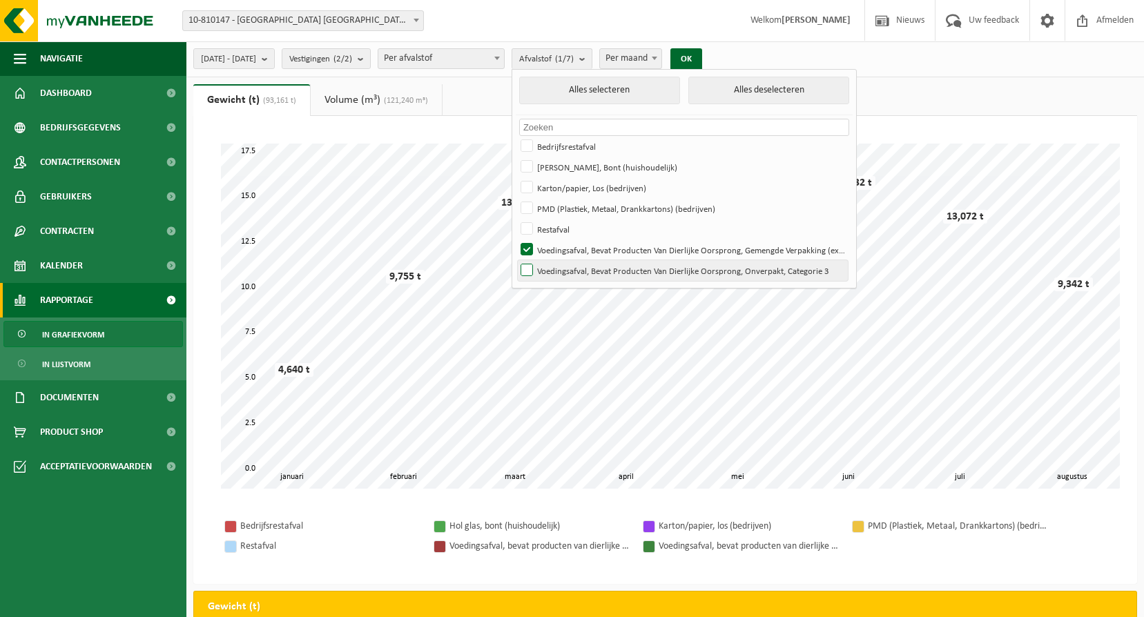
click at [582, 273] on label "Voedingsafval, Bevat Producten Van Dierlijke Oorsprong, Onverpakt, Categorie 3" at bounding box center [683, 270] width 330 height 21
click at [516, 260] on input "Voedingsafval, Bevat Producten Van Dierlijke Oorsprong, Onverpakt, Categorie 3" at bounding box center [515, 260] width 1 height 1
checkbox input "true"
click at [702, 61] on button "OK" at bounding box center [686, 59] width 32 height 22
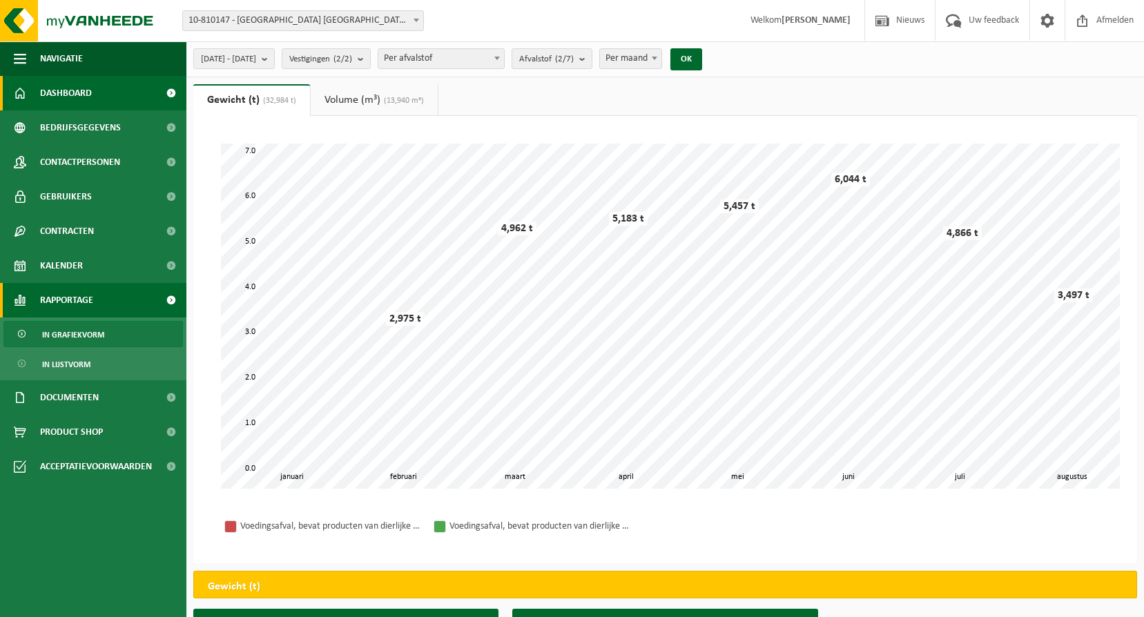
click at [69, 93] on span "Dashboard" at bounding box center [66, 93] width 52 height 35
